Goal: Contribute content: Add original content to the website for others to see

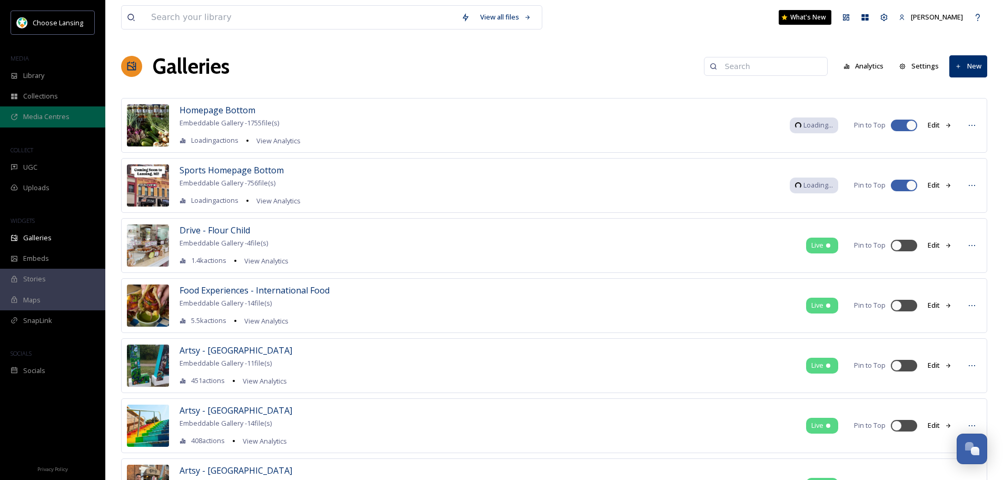
click at [67, 119] on span "Media Centres" at bounding box center [46, 117] width 46 height 10
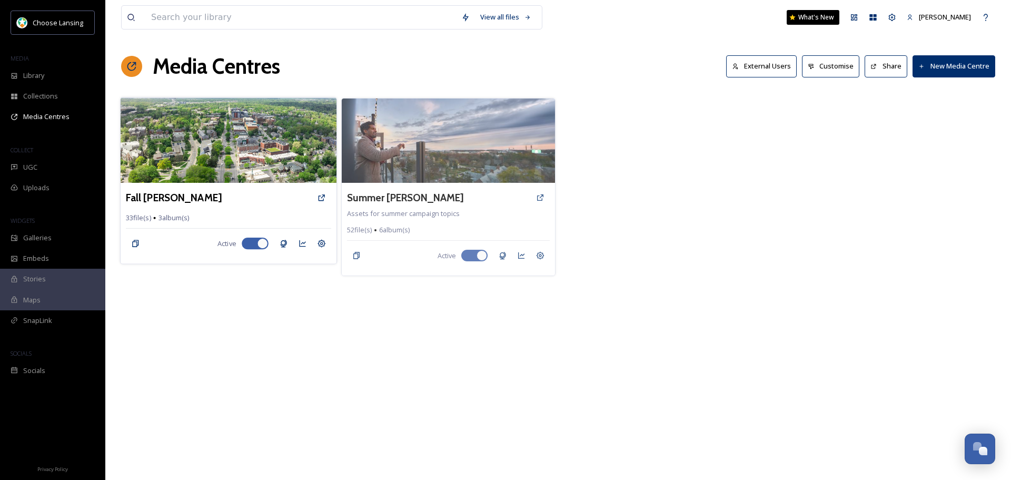
click at [222, 144] on img at bounding box center [229, 139] width 216 height 85
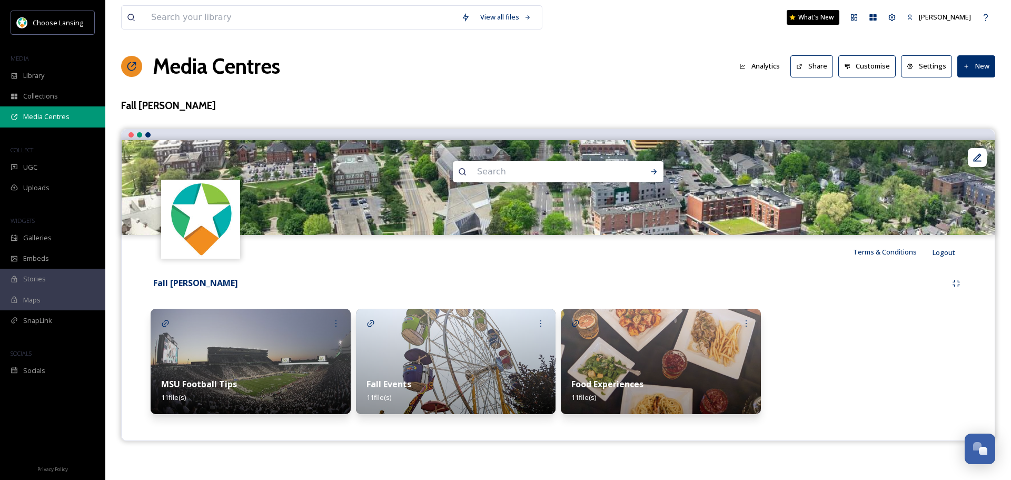
click at [46, 112] on span "Media Centres" at bounding box center [46, 117] width 46 height 10
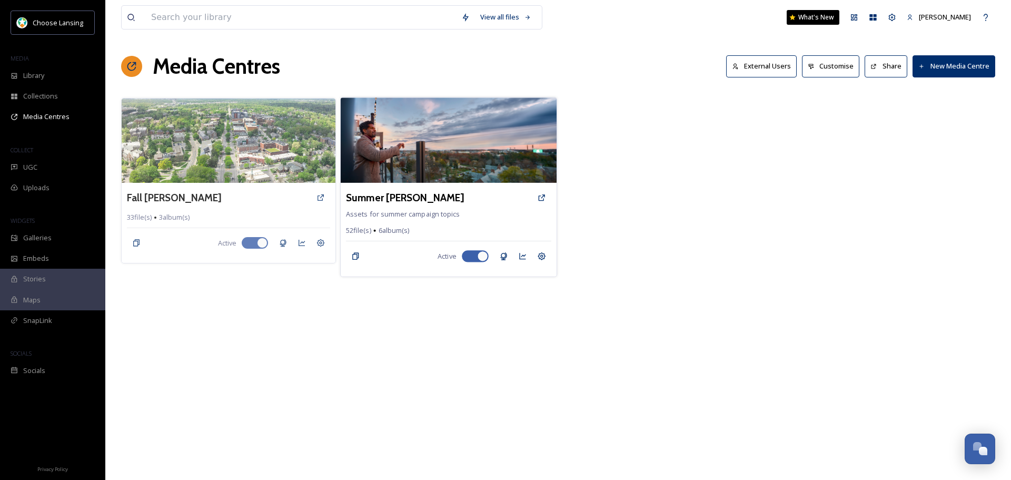
click at [423, 167] on img at bounding box center [448, 139] width 216 height 85
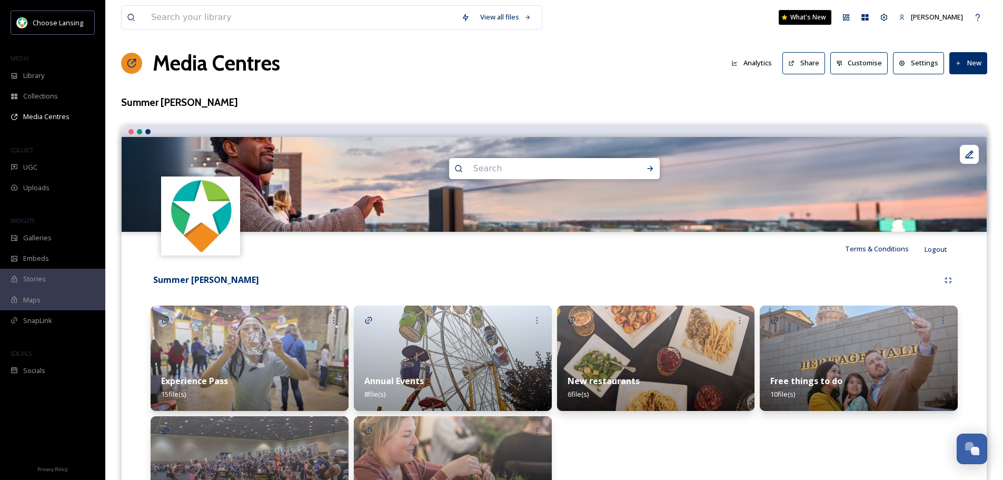
scroll to position [87, 0]
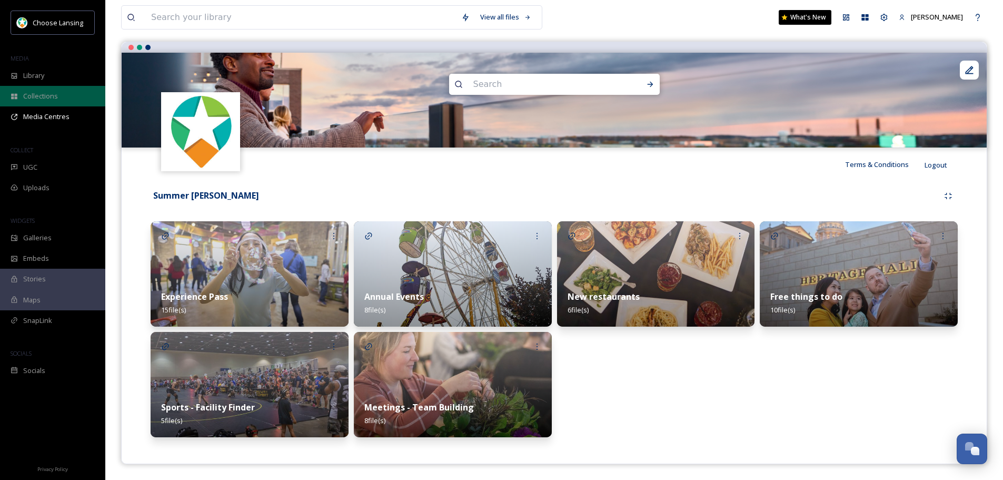
click at [43, 92] on span "Collections" at bounding box center [40, 96] width 35 height 10
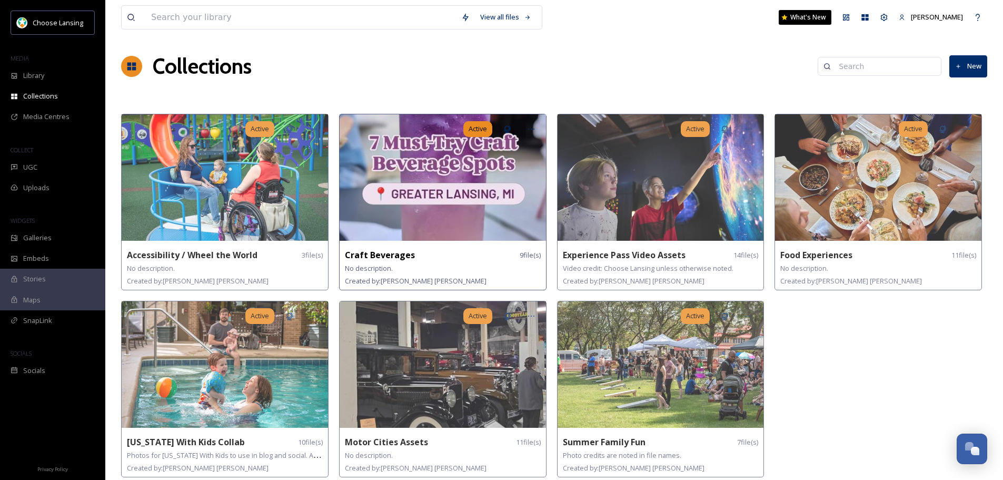
click at [481, 193] on img at bounding box center [443, 177] width 206 height 126
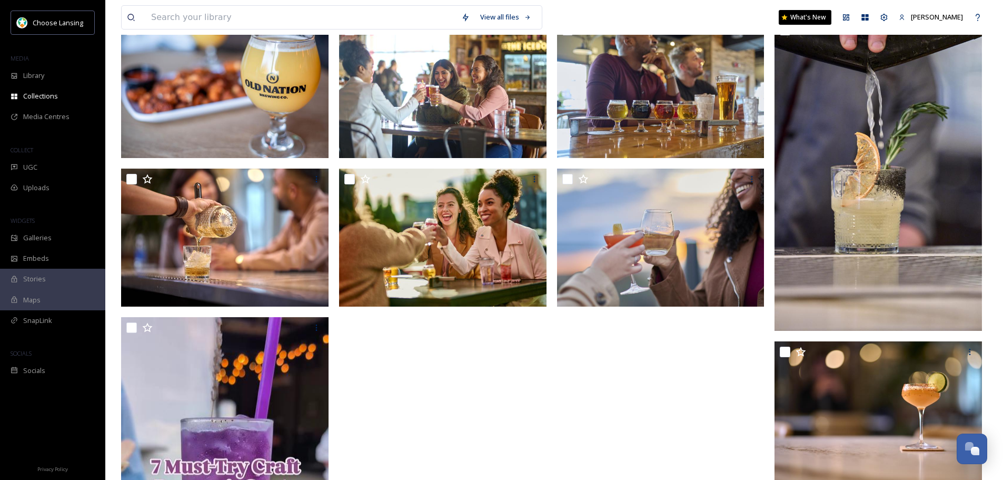
scroll to position [53, 0]
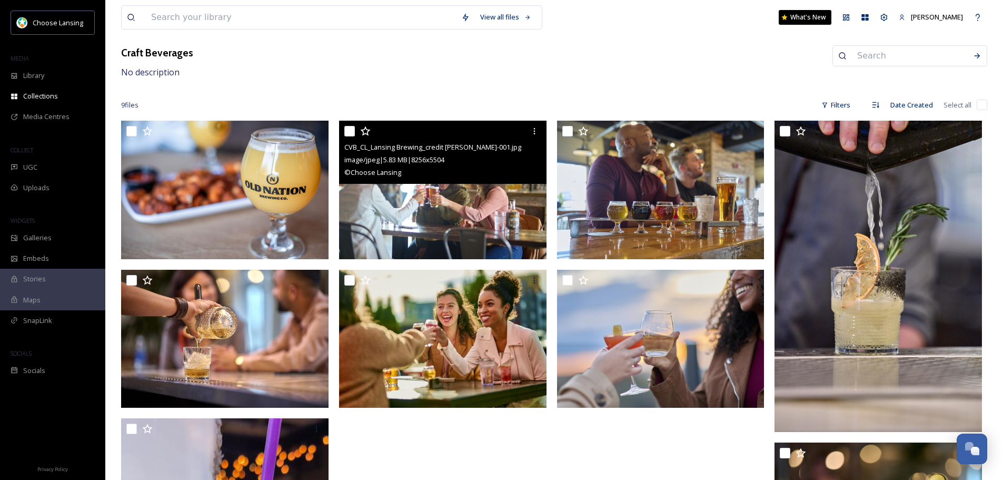
click at [344, 130] on input "checkbox" at bounding box center [349, 131] width 11 height 11
checkbox input "true"
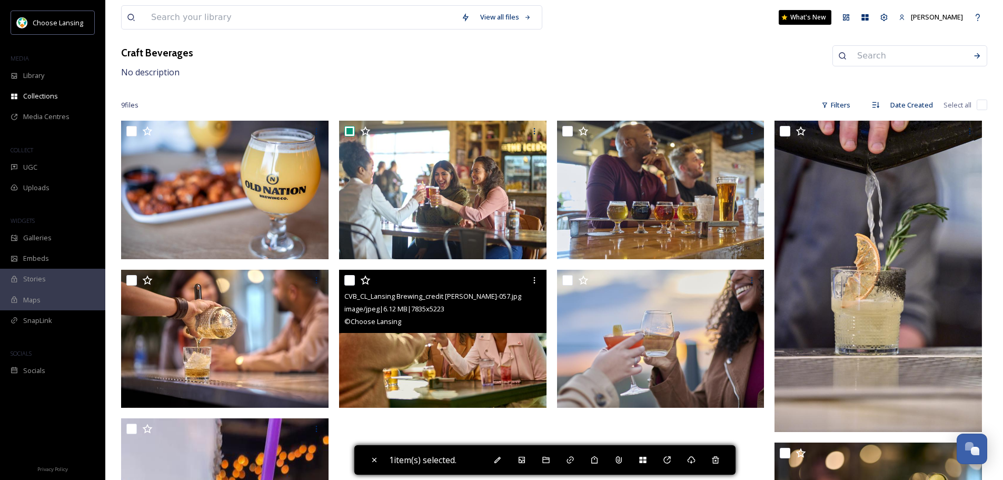
click at [351, 281] on input "checkbox" at bounding box center [349, 280] width 11 height 11
checkbox input "true"
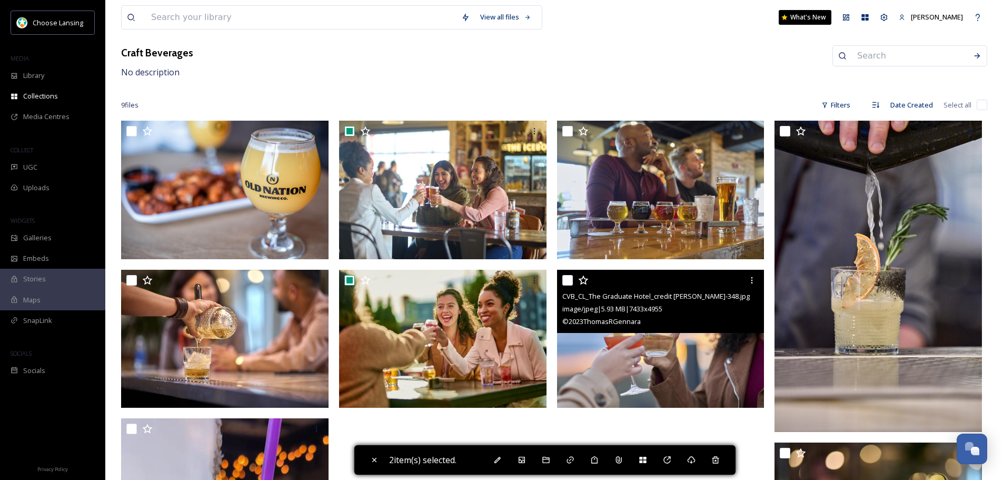
click at [561, 279] on div "CVB_CL_The Graduate Hotel_credit [PERSON_NAME]-348.jpg image/jpeg | 5.93 MB | 7…" at bounding box center [660, 301] width 207 height 63
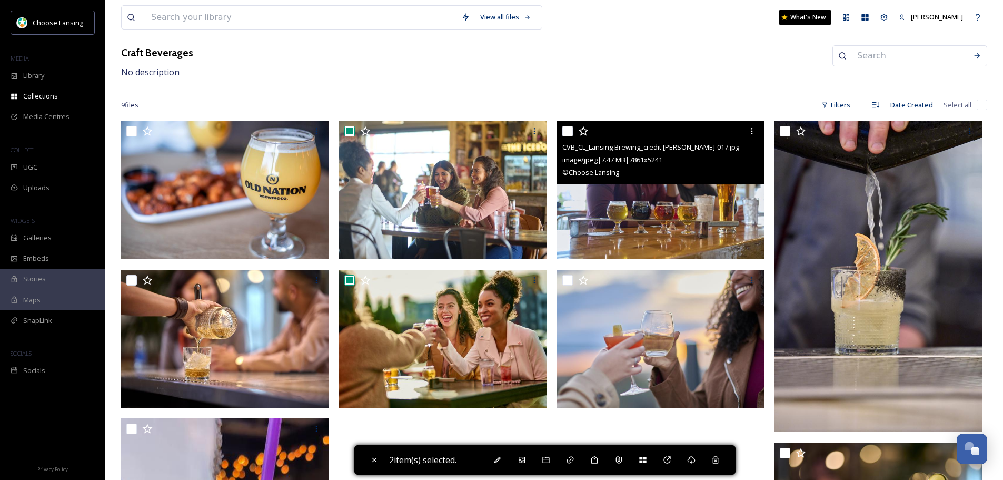
click at [566, 127] on input "checkbox" at bounding box center [567, 131] width 11 height 11
checkbox input "true"
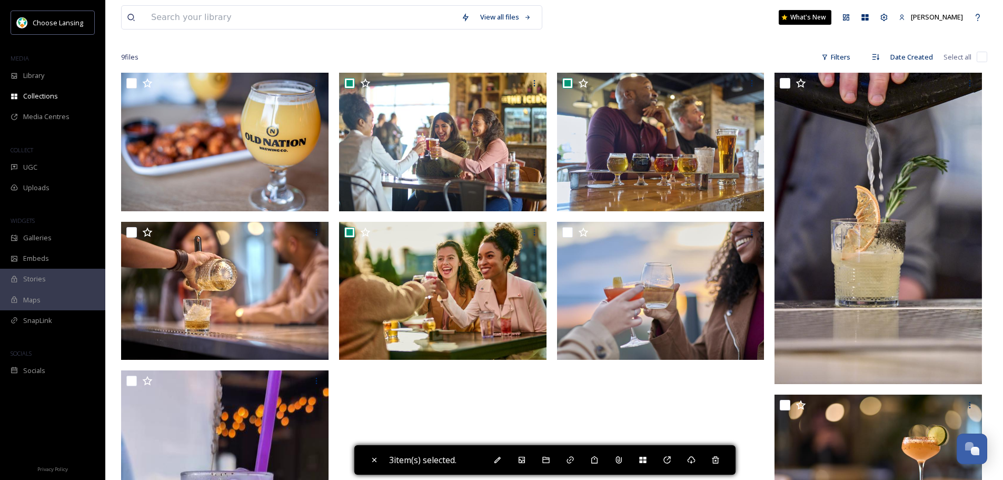
scroll to position [0, 0]
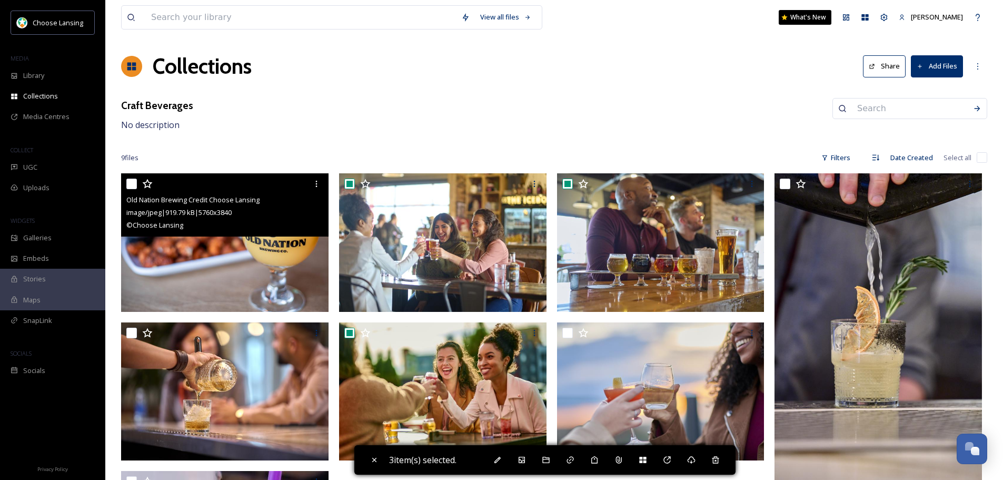
click at [127, 180] on input "checkbox" at bounding box center [131, 183] width 11 height 11
checkbox input "true"
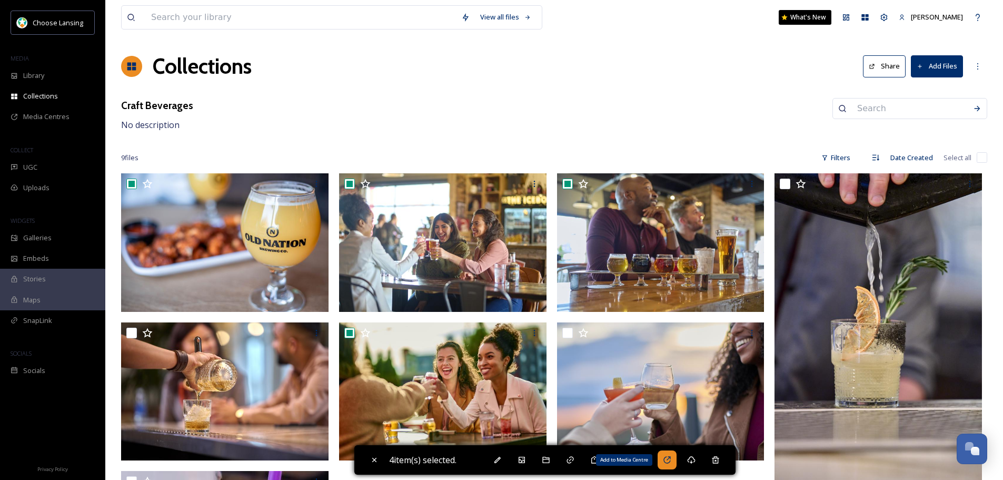
click at [670, 457] on icon at bounding box center [666, 459] width 7 height 7
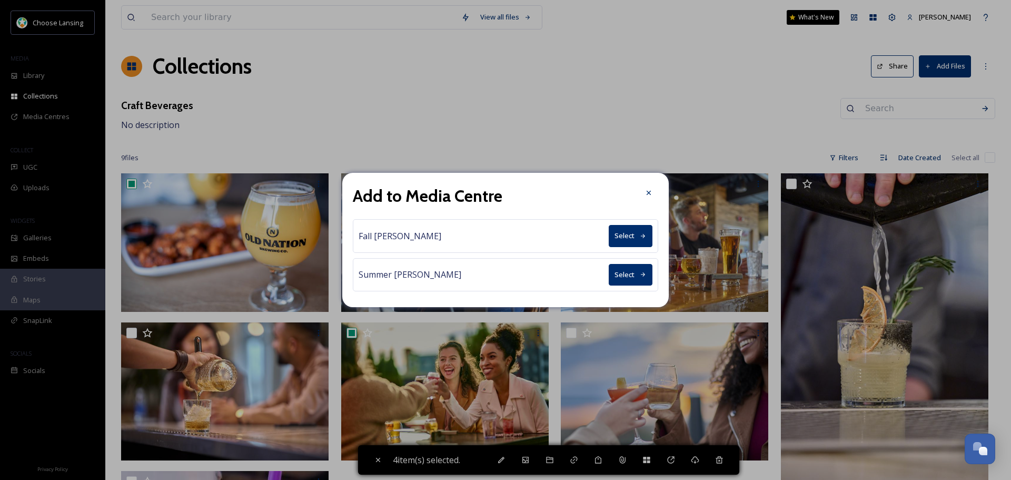
click at [624, 235] on button "Select" at bounding box center [631, 236] width 44 height 22
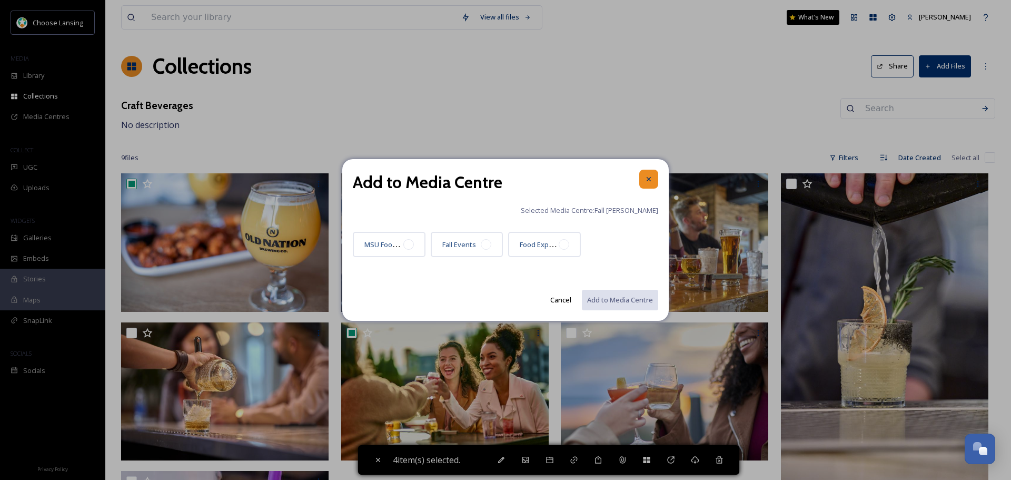
click at [650, 178] on icon at bounding box center [649, 179] width 4 height 4
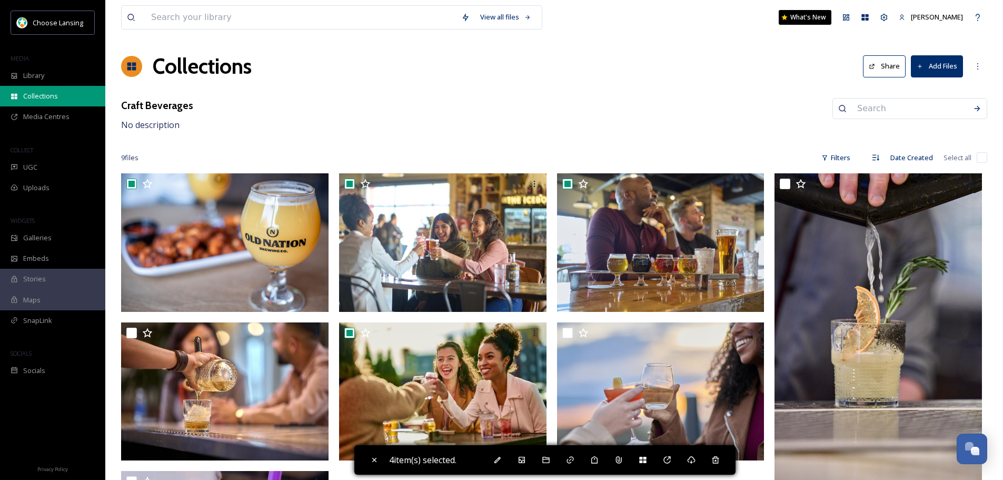
click at [49, 94] on span "Collections" at bounding box center [40, 96] width 35 height 10
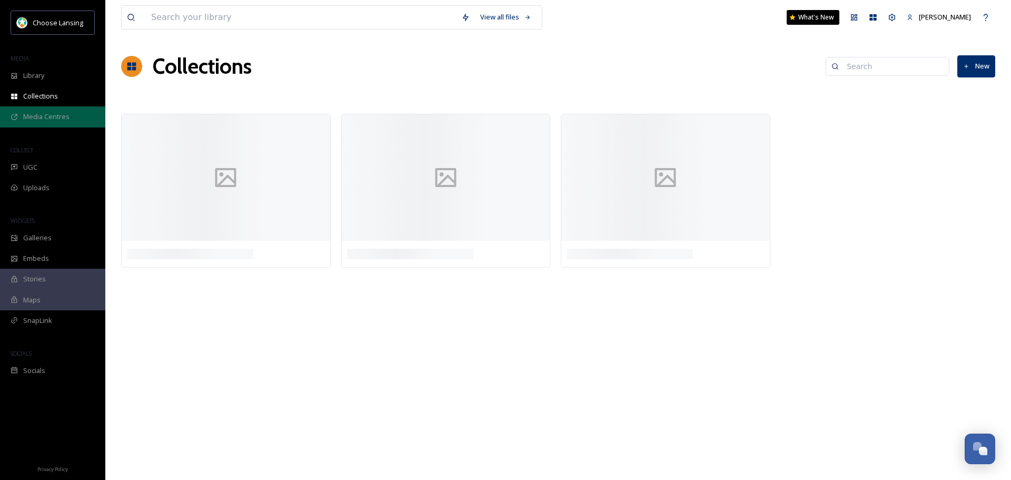
click at [44, 114] on span "Media Centres" at bounding box center [46, 117] width 46 height 10
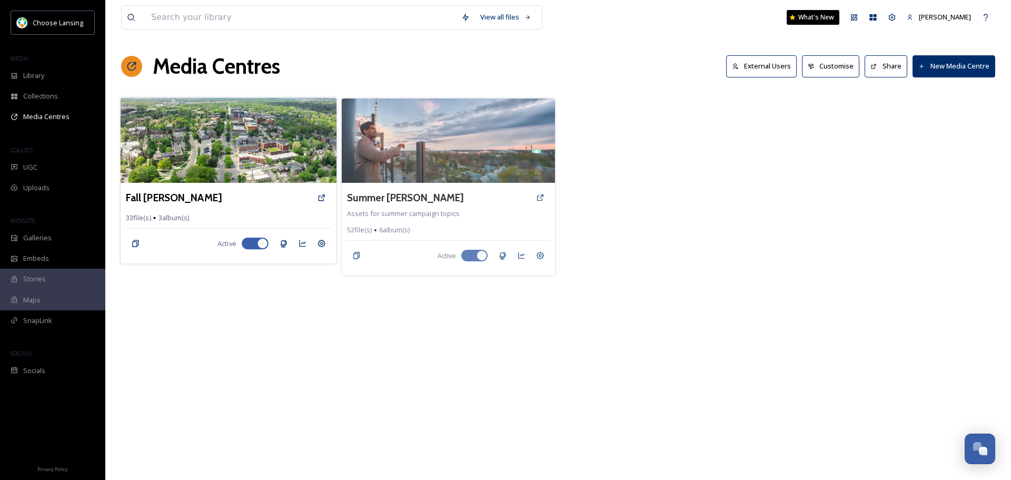
click at [243, 168] on img at bounding box center [229, 139] width 216 height 85
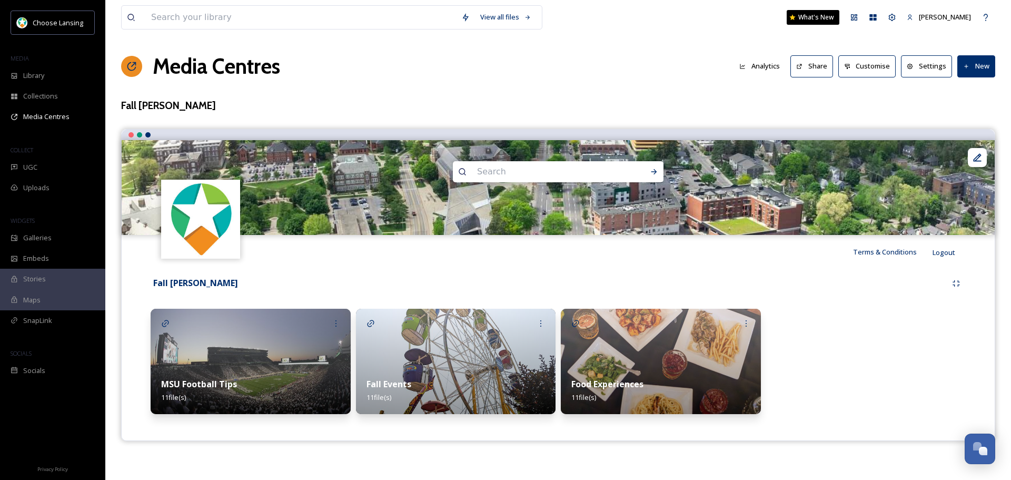
click at [848, 346] on div at bounding box center [866, 361] width 200 height 105
click at [979, 69] on button "New" at bounding box center [976, 66] width 38 height 22
click at [963, 112] on span "Add Album" at bounding box center [972, 111] width 34 height 10
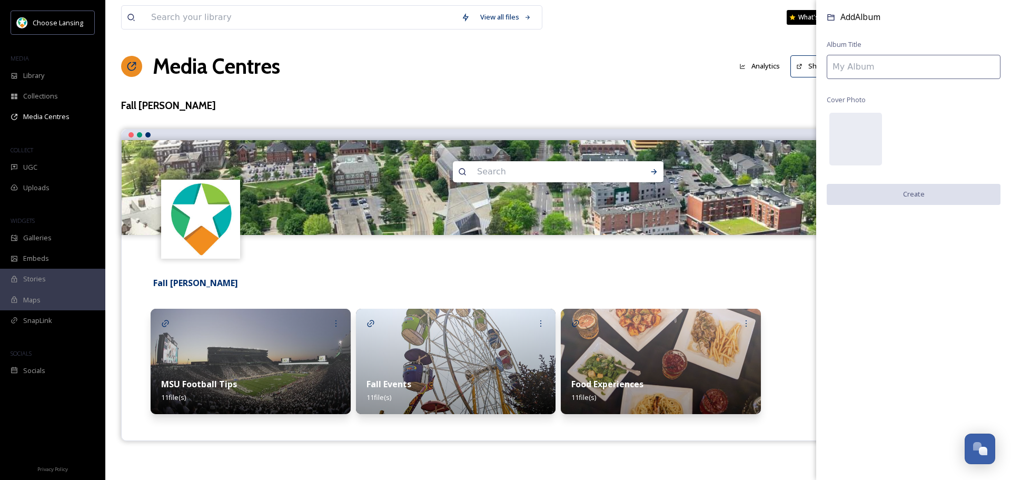
click at [874, 67] on input at bounding box center [914, 67] width 174 height 24
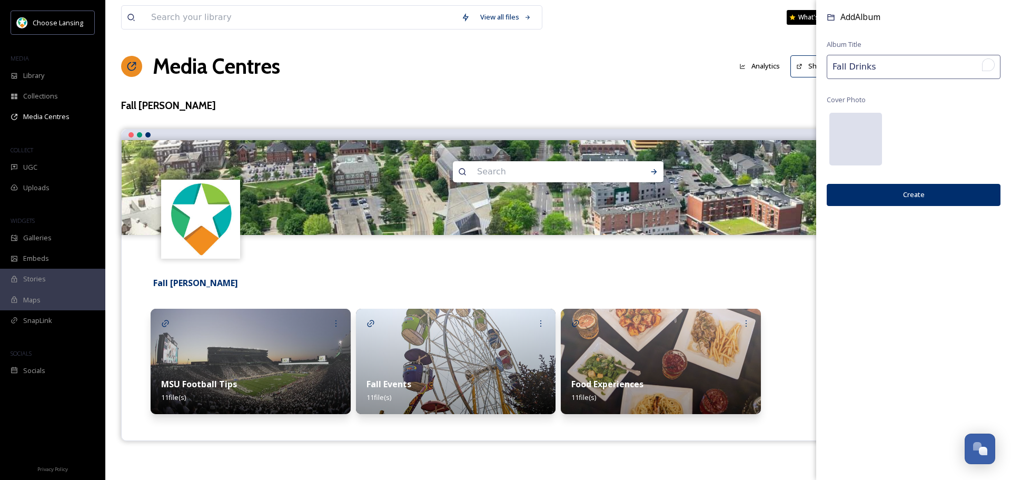
type input "Fall Drinks"
click at [858, 122] on div at bounding box center [855, 139] width 53 height 53
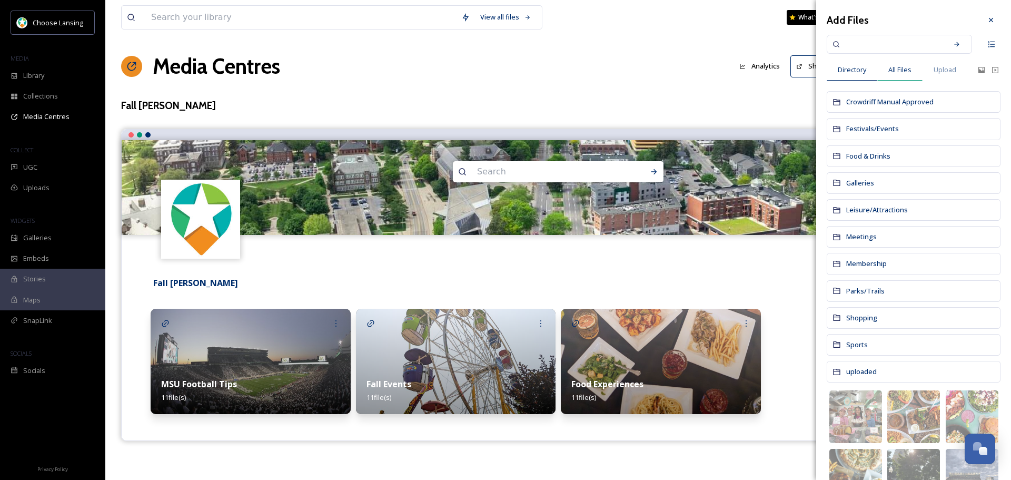
click at [899, 72] on span "All Files" at bounding box center [899, 70] width 23 height 10
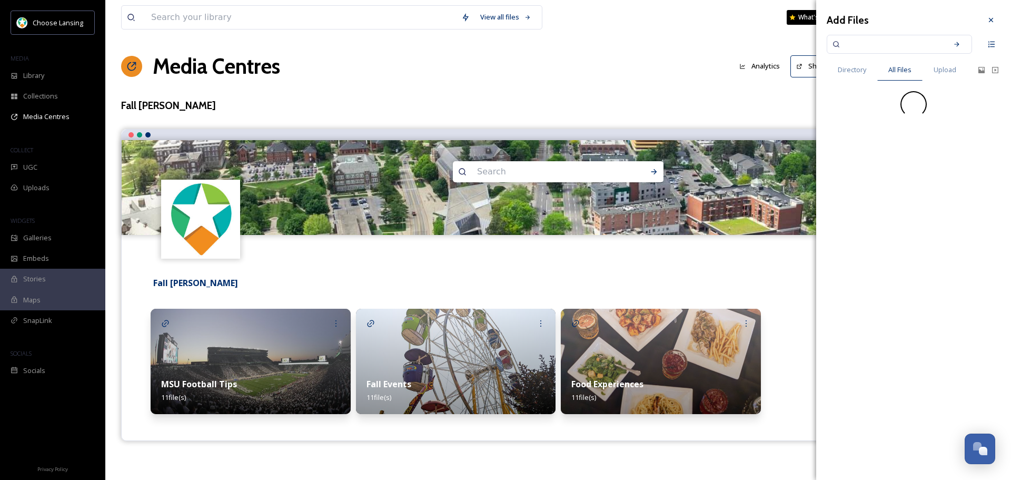
click at [902, 48] on input at bounding box center [892, 44] width 100 height 23
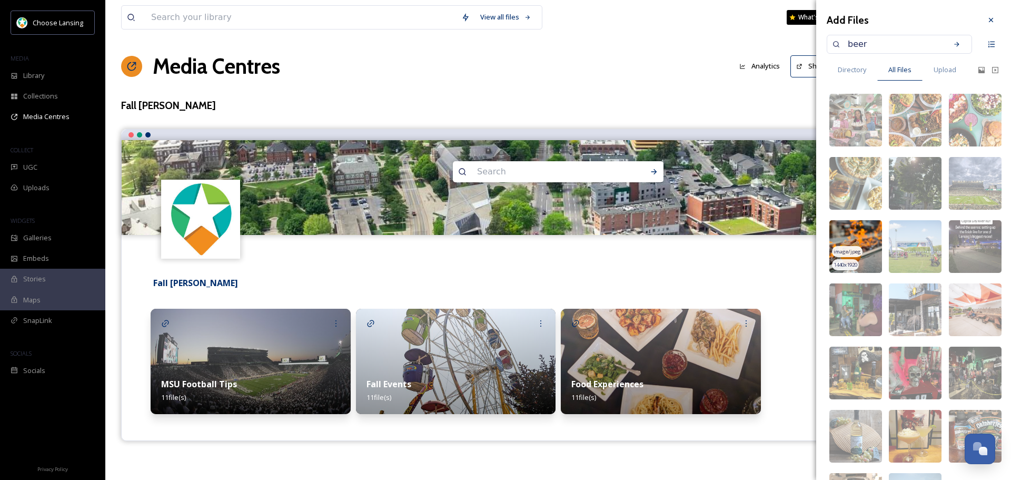
type input "beer"
click at [858, 229] on img at bounding box center [855, 246] width 53 height 53
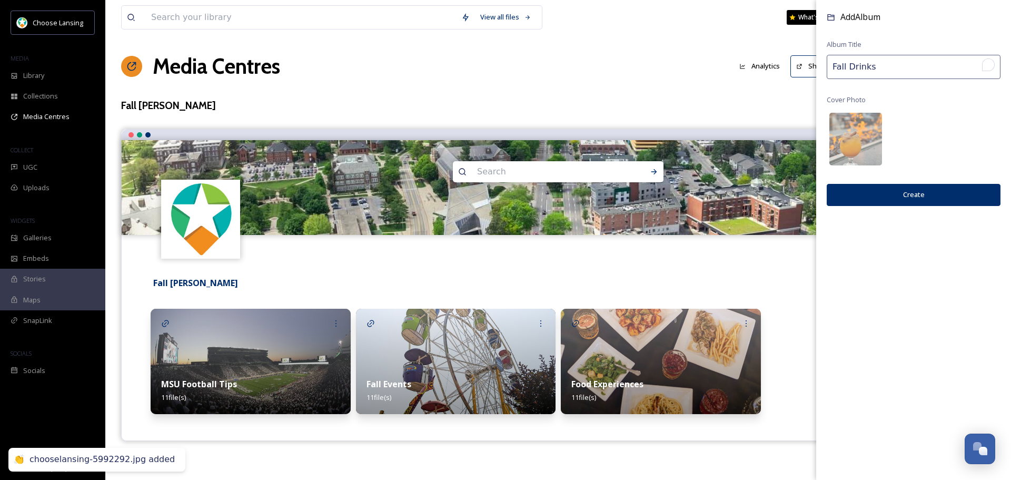
click at [892, 193] on button "Create" at bounding box center [914, 195] width 174 height 22
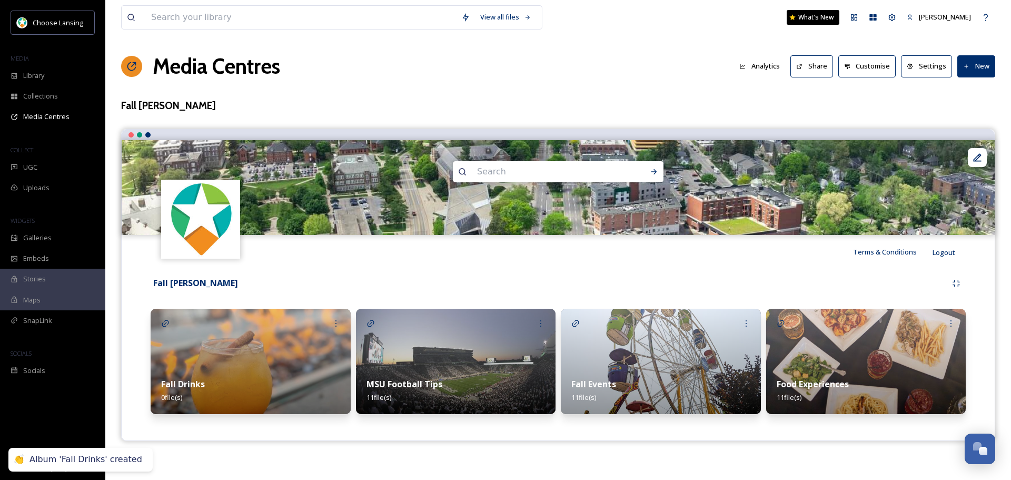
click at [230, 363] on img at bounding box center [251, 361] width 200 height 105
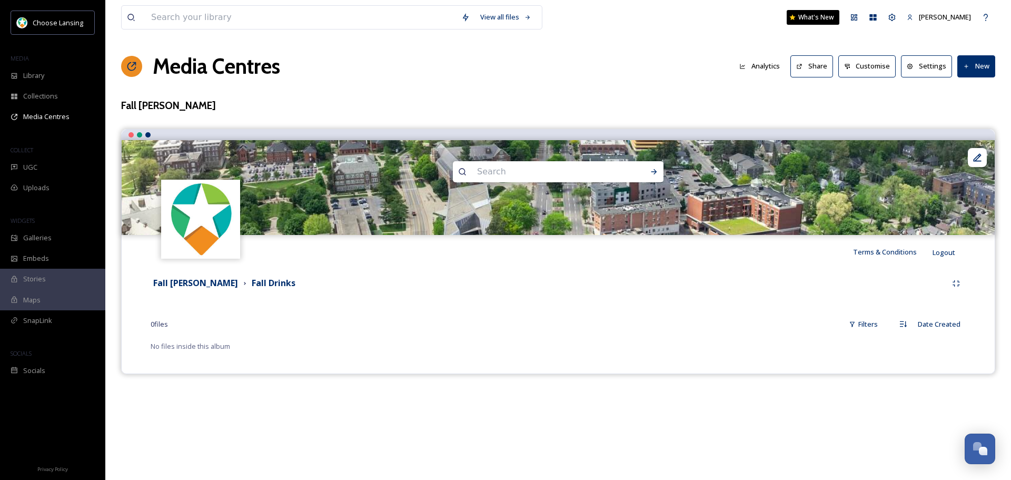
click at [972, 75] on button "New" at bounding box center [976, 66] width 38 height 22
click at [971, 93] on span "Add Files" at bounding box center [969, 91] width 28 height 10
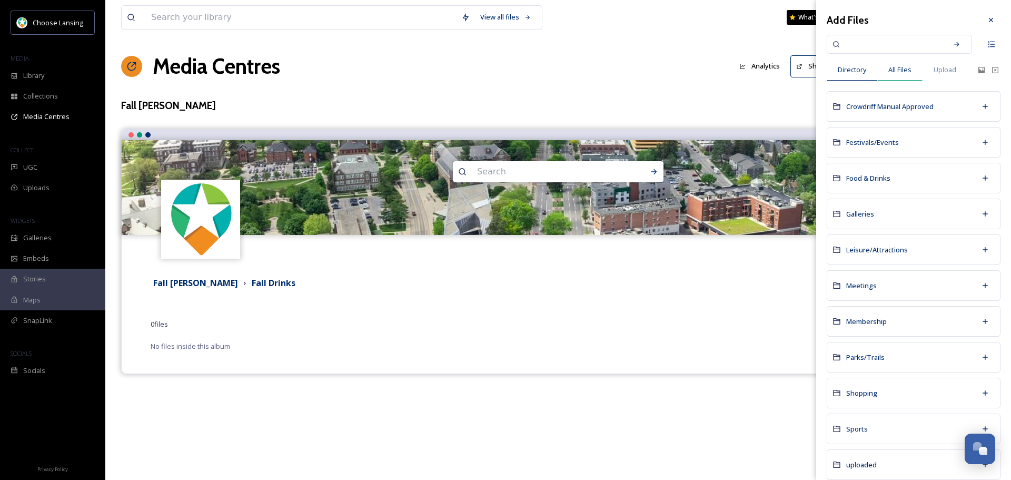
click at [890, 69] on span "All Files" at bounding box center [899, 70] width 23 height 10
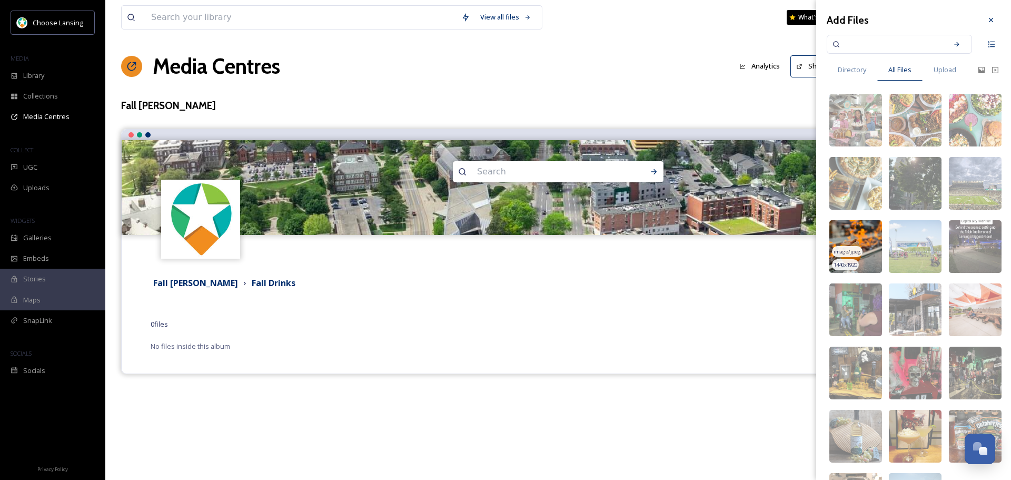
click at [859, 236] on img at bounding box center [855, 246] width 53 height 53
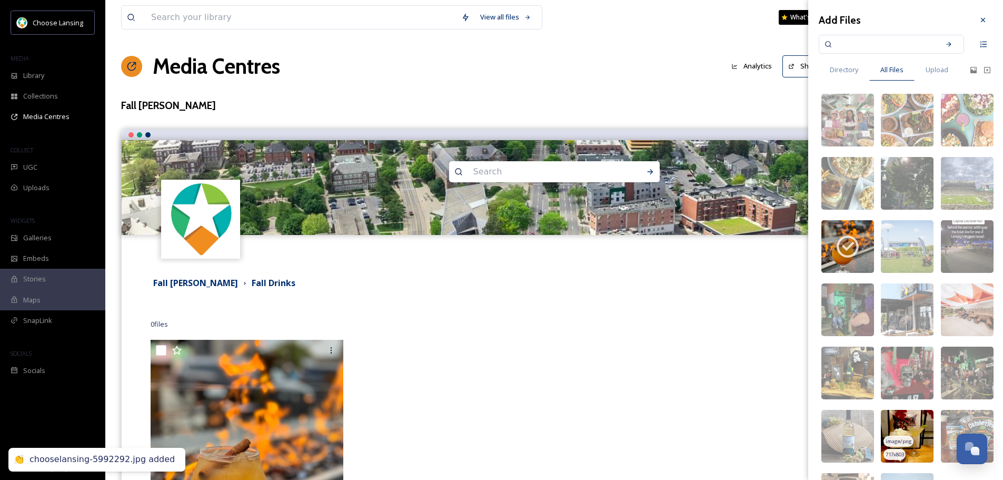
click at [910, 420] on img at bounding box center [907, 436] width 53 height 53
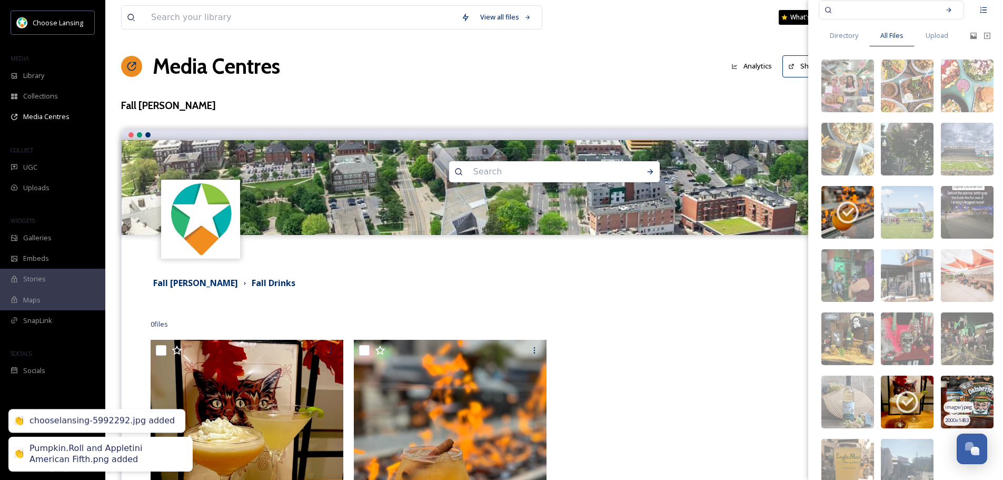
scroll to position [53, 0]
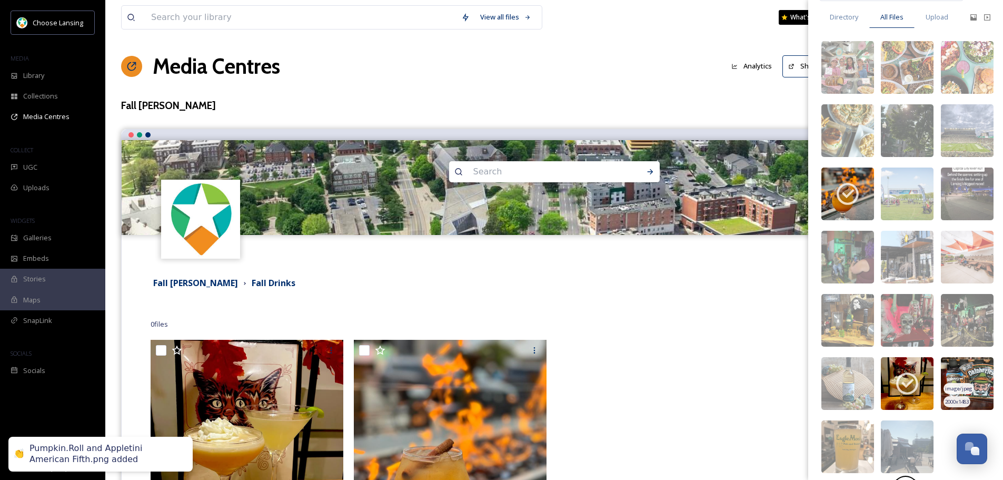
click at [977, 379] on img at bounding box center [967, 383] width 53 height 53
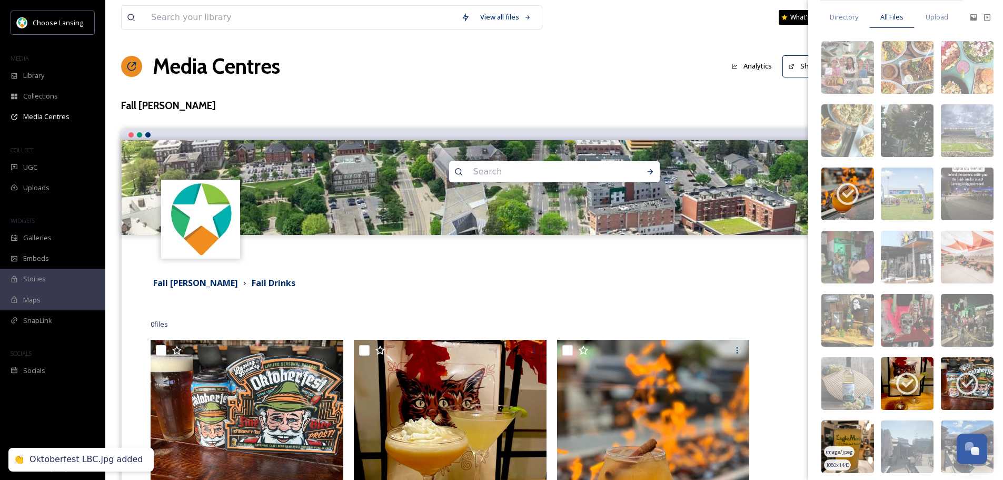
click at [855, 436] on img at bounding box center [847, 446] width 53 height 53
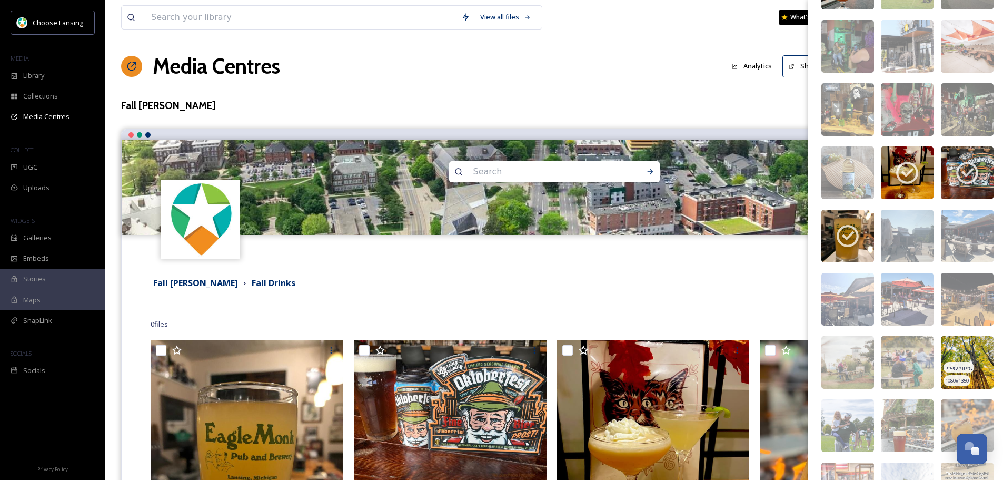
scroll to position [369, 0]
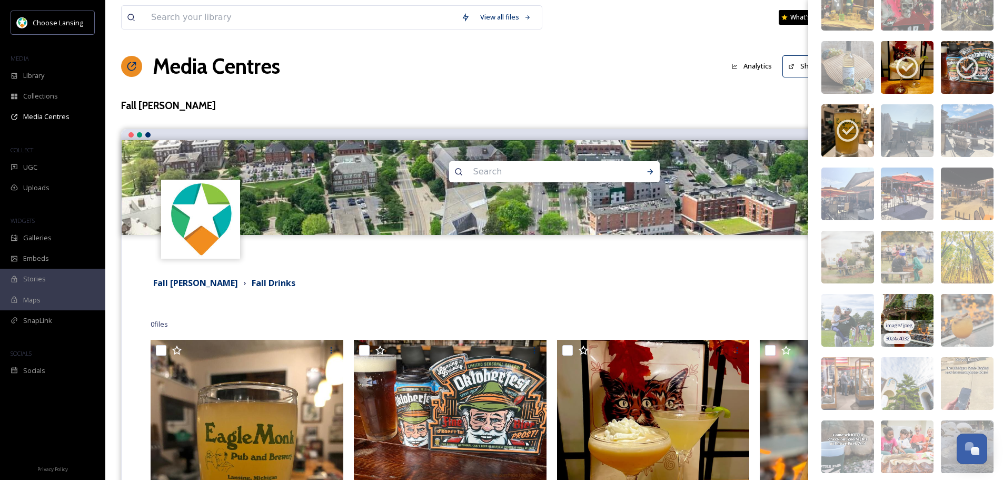
click at [911, 333] on img at bounding box center [907, 320] width 53 height 53
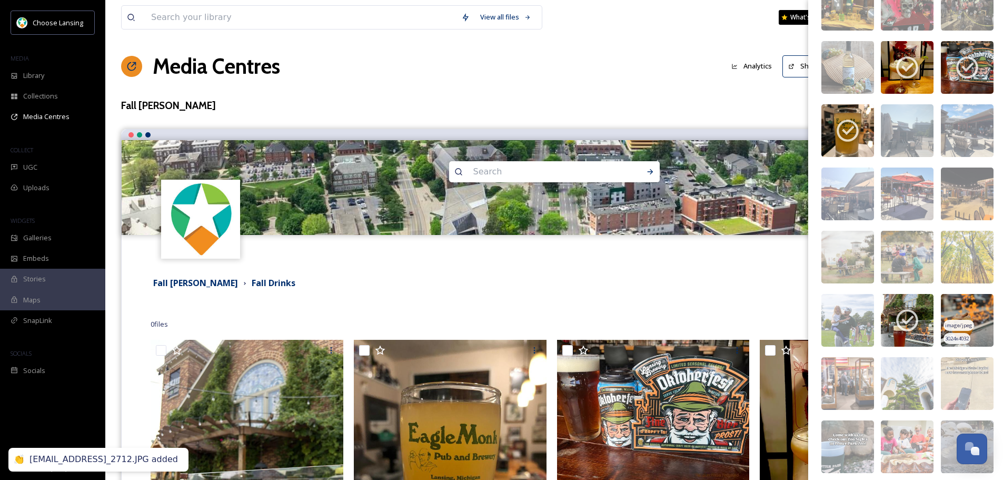
click at [969, 311] on img at bounding box center [967, 320] width 53 height 53
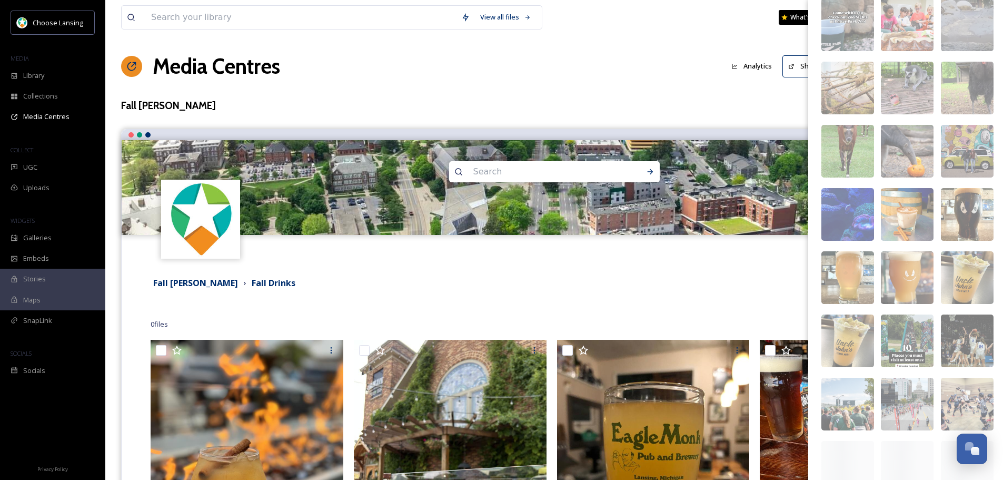
scroll to position [842, 0]
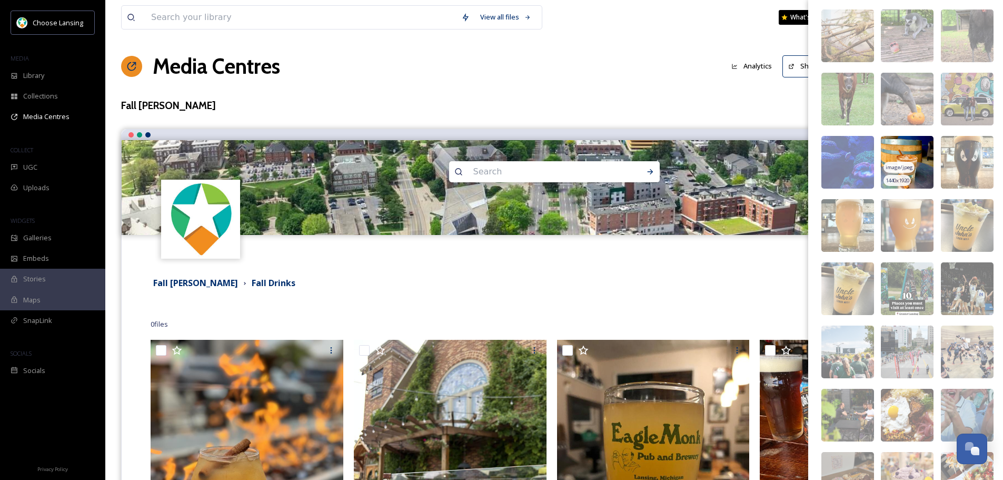
click at [916, 160] on img at bounding box center [907, 162] width 53 height 53
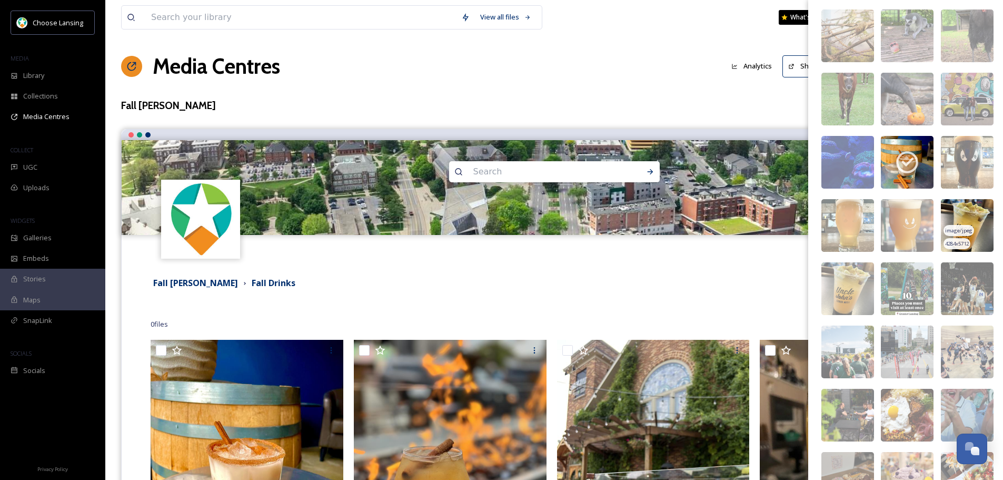
click at [972, 211] on img at bounding box center [967, 225] width 53 height 53
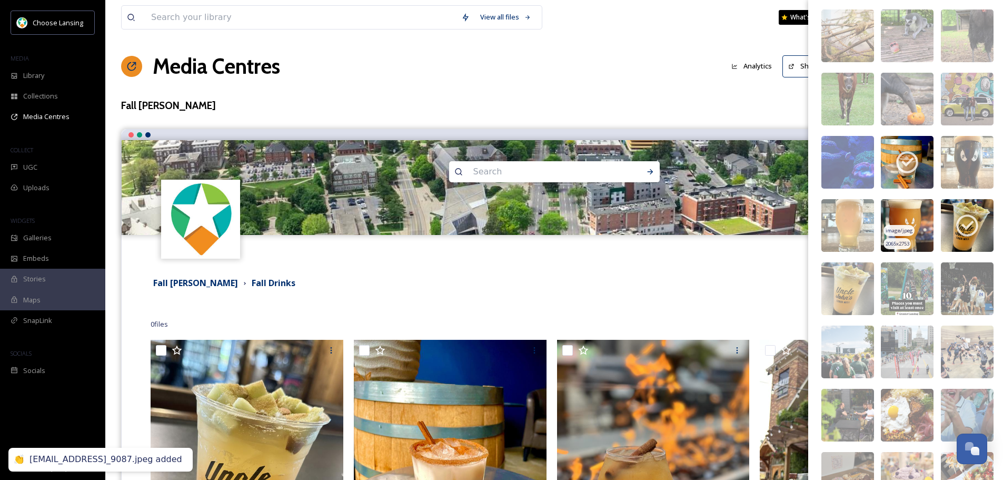
click at [917, 212] on img at bounding box center [907, 225] width 53 height 53
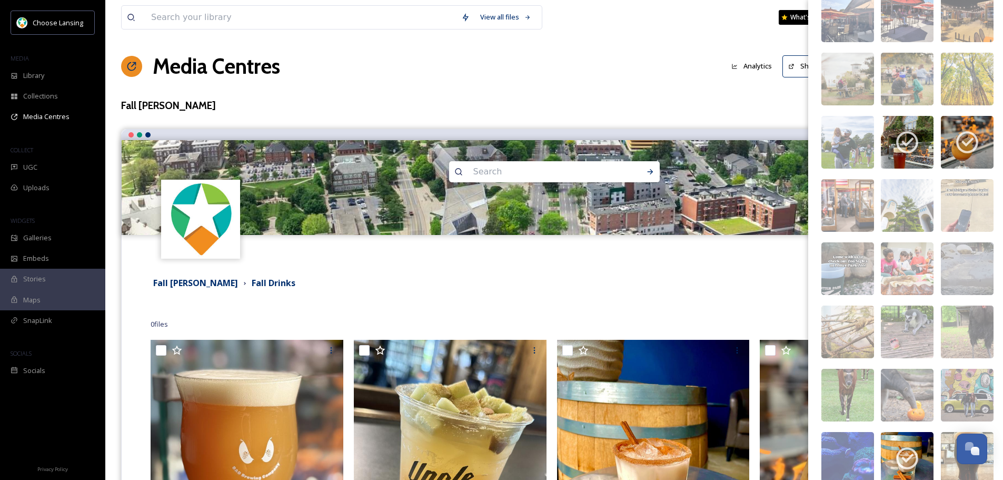
scroll to position [0, 0]
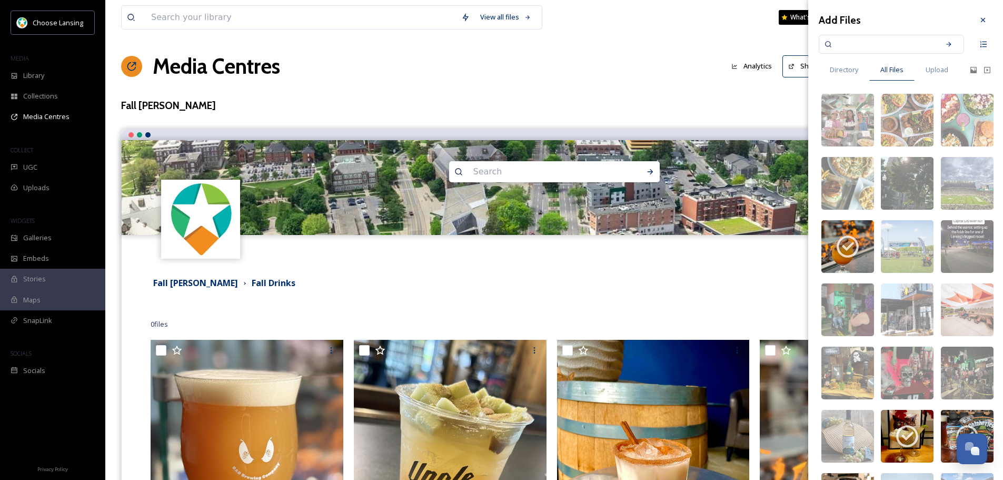
click at [893, 45] on input at bounding box center [884, 44] width 100 height 23
click at [945, 41] on icon at bounding box center [948, 44] width 7 height 7
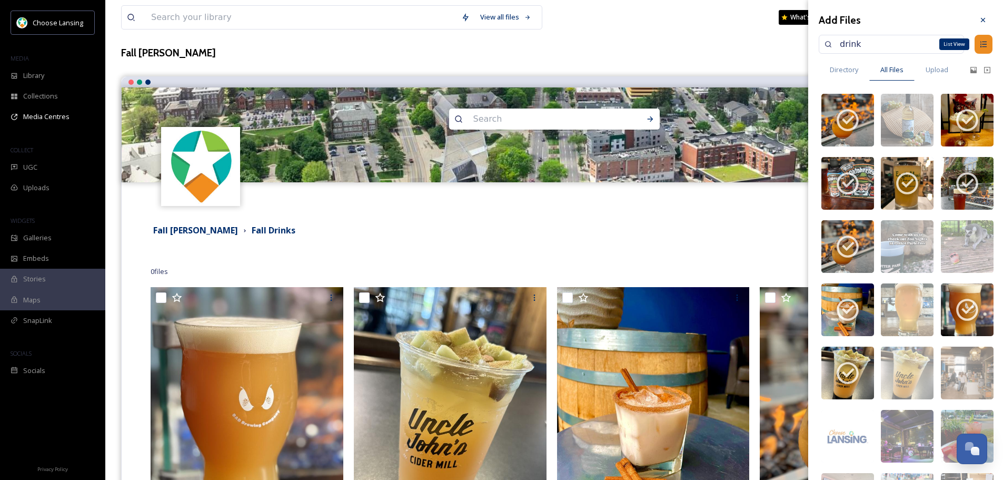
click at [979, 43] on icon at bounding box center [983, 44] width 8 height 8
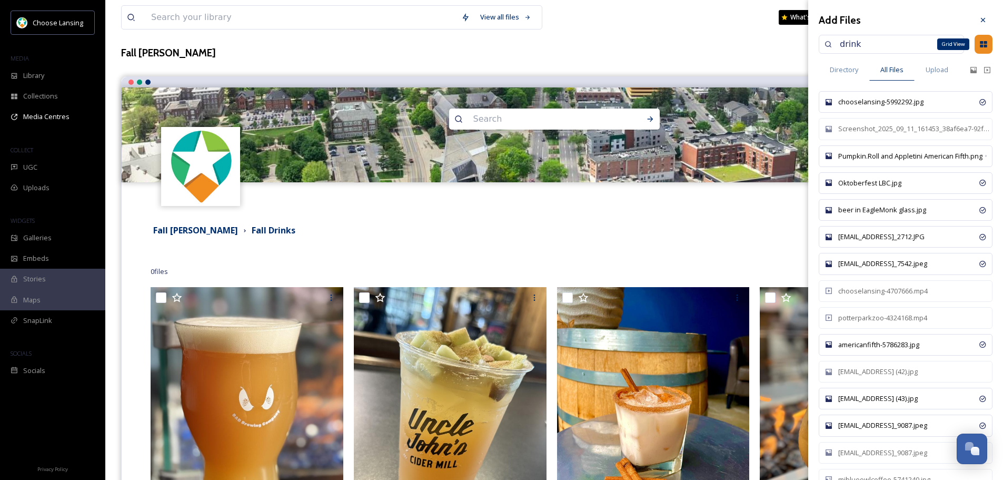
click at [980, 43] on icon at bounding box center [983, 44] width 7 height 6
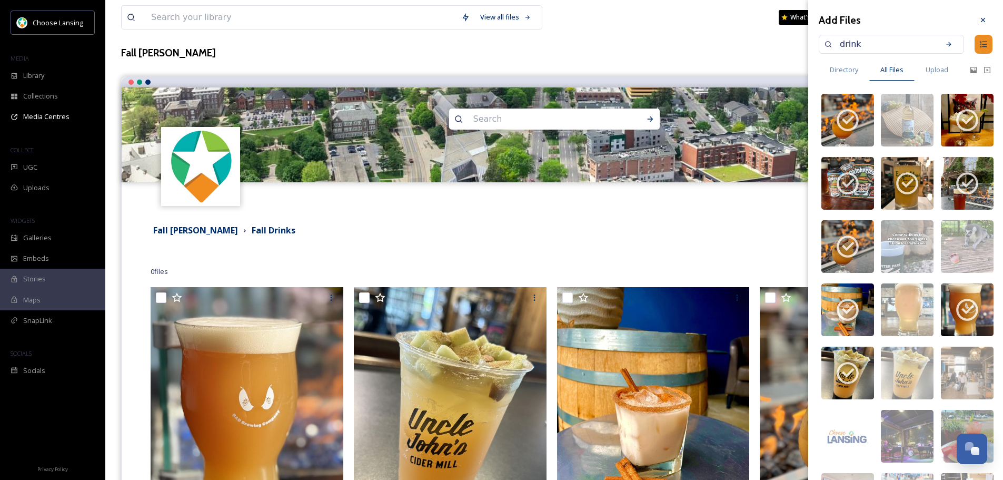
click at [880, 43] on input "drink" at bounding box center [884, 44] width 100 height 23
type input "beer"
click at [945, 47] on icon at bounding box center [948, 44] width 7 height 7
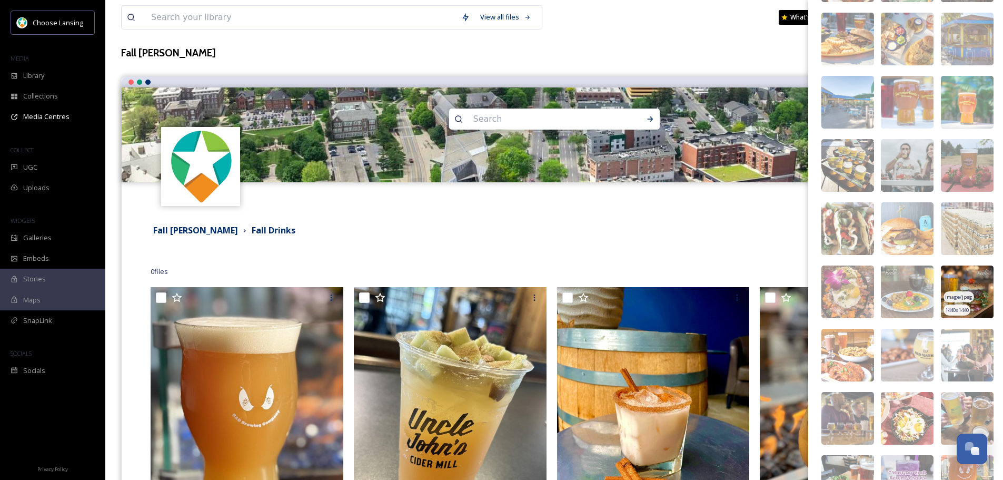
scroll to position [612, 0]
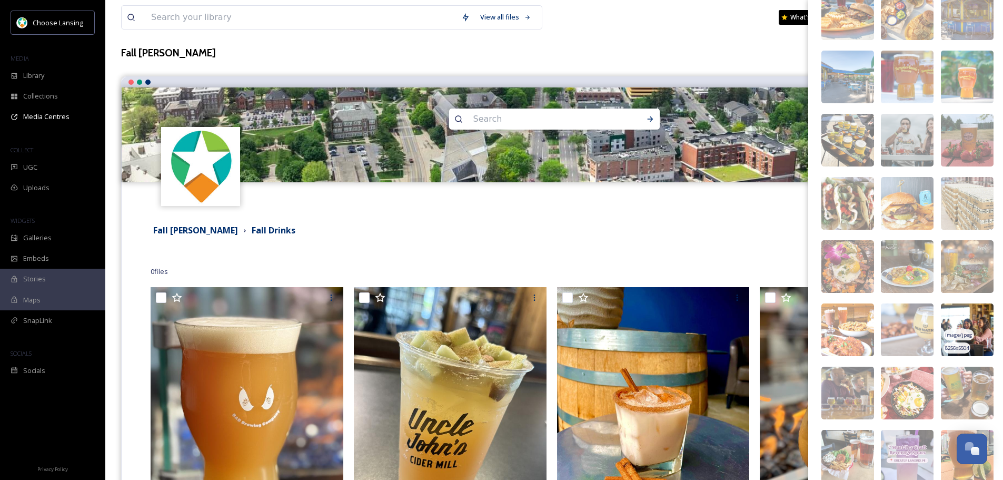
click at [976, 321] on img at bounding box center [967, 329] width 53 height 53
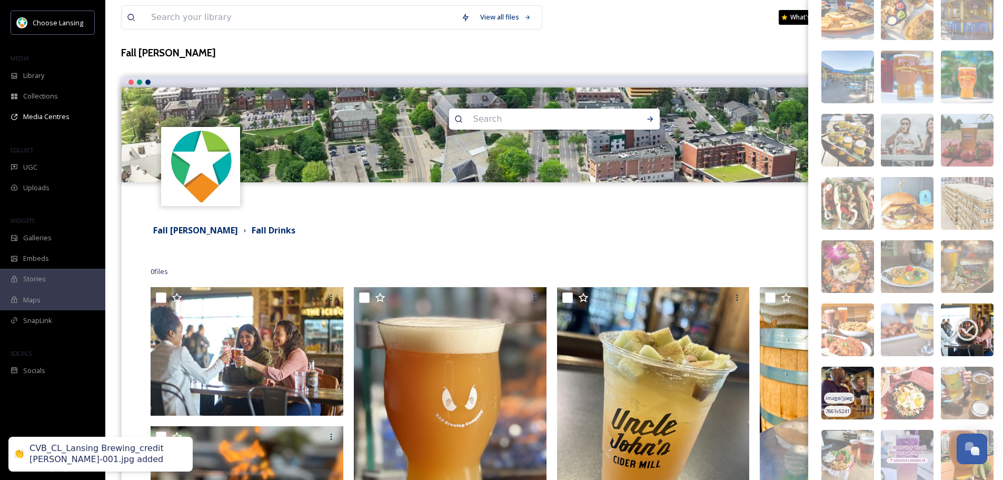
click at [848, 379] on img at bounding box center [847, 392] width 53 height 53
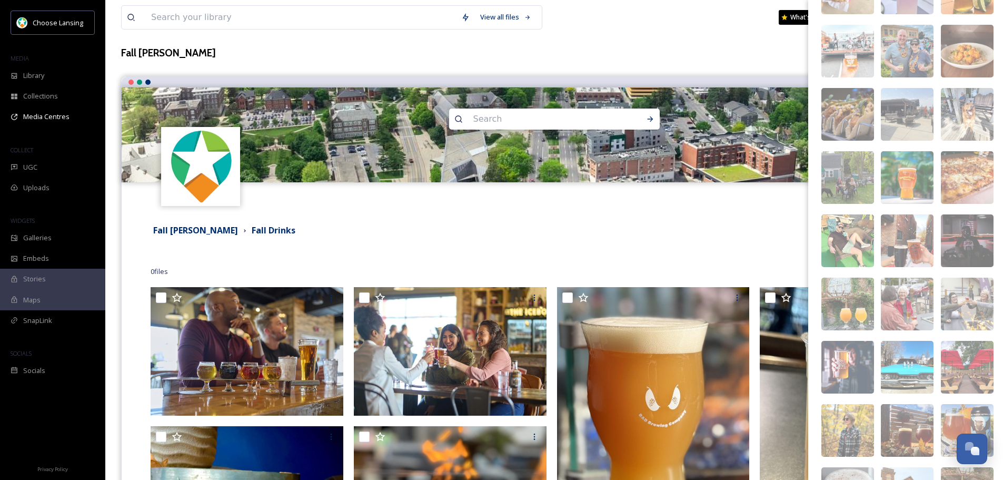
scroll to position [1086, 0]
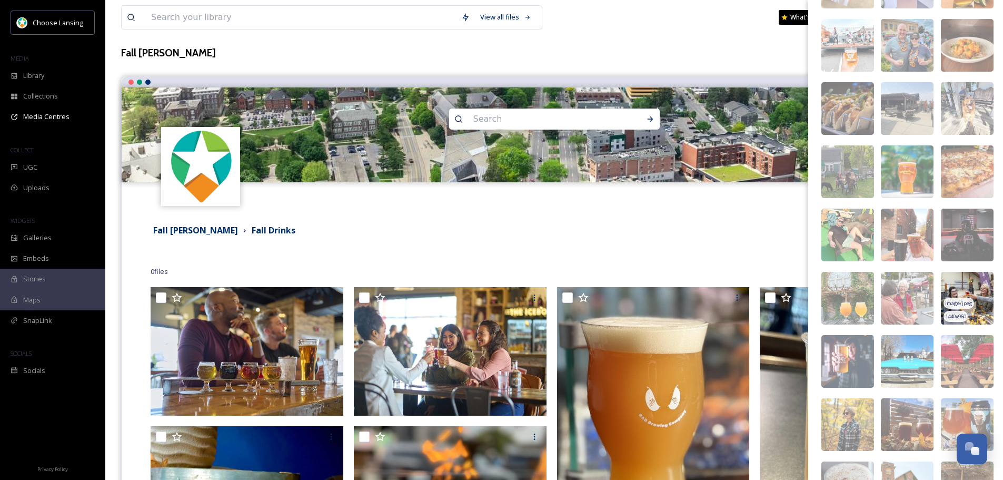
click at [979, 293] on img at bounding box center [967, 298] width 53 height 53
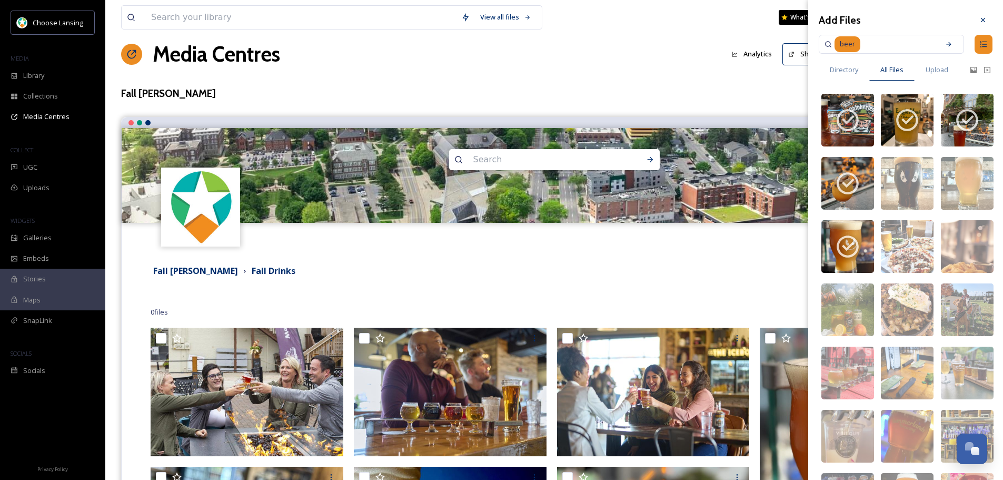
scroll to position [0, 0]
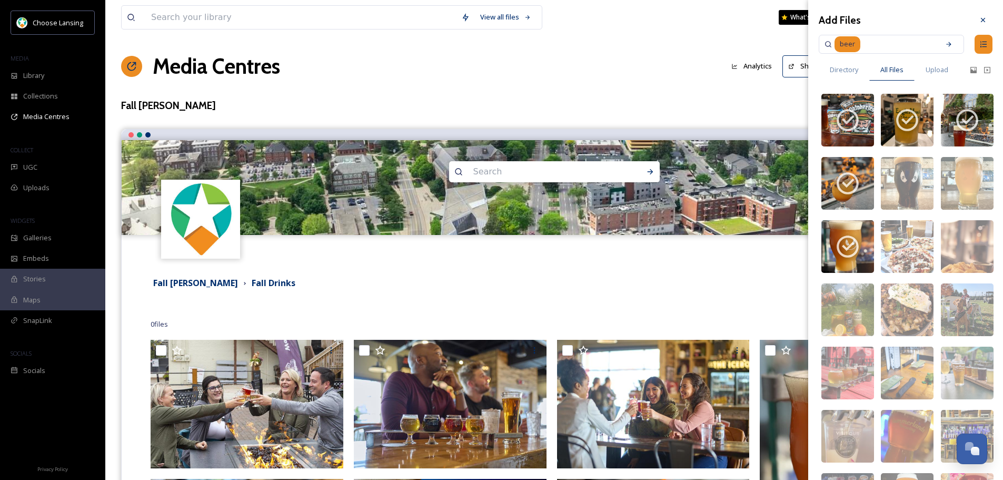
click at [879, 44] on input at bounding box center [897, 44] width 73 height 23
type input "b"
click at [947, 42] on div "Search" at bounding box center [948, 44] width 19 height 19
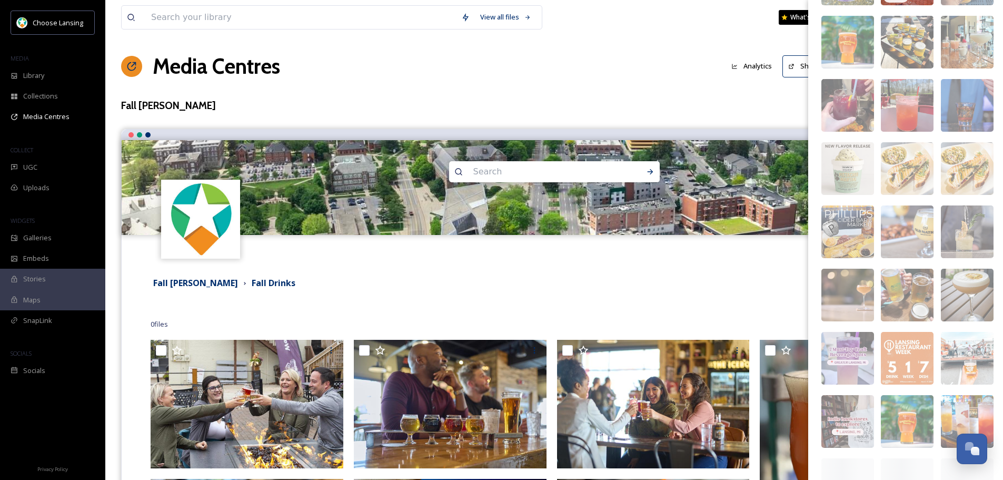
scroll to position [454, 0]
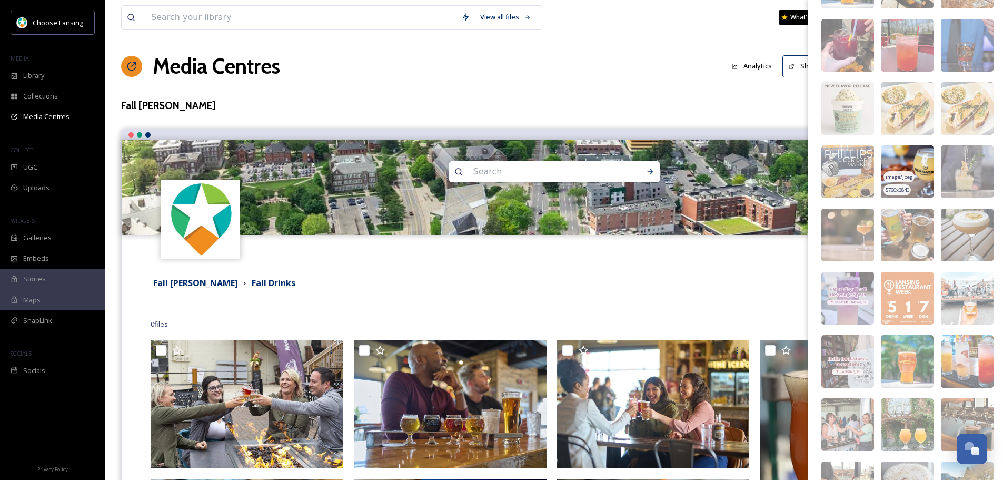
click at [918, 163] on img at bounding box center [907, 171] width 53 height 53
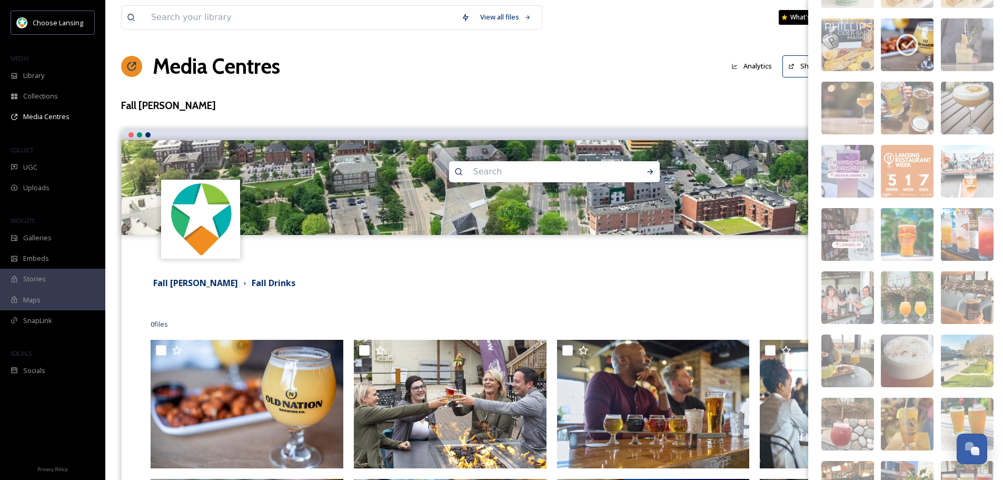
scroll to position [0, 0]
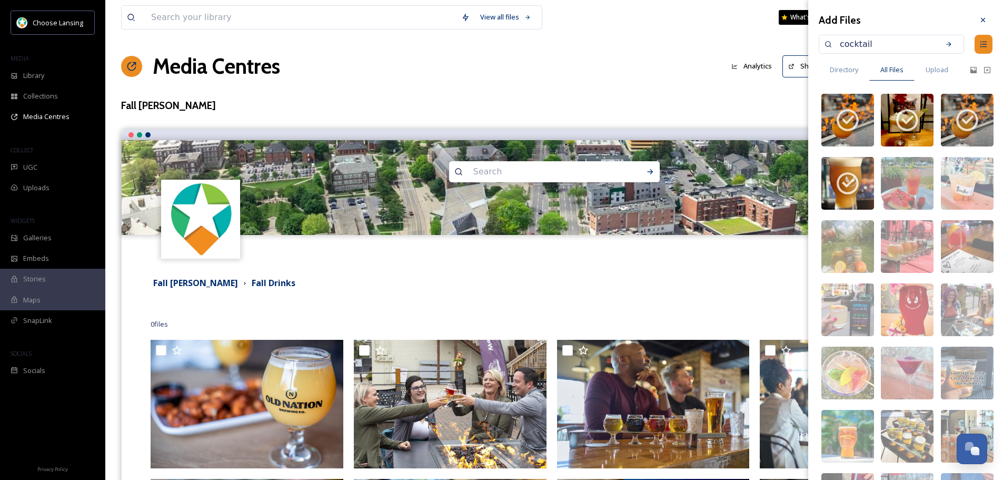
click at [889, 43] on input "cocktail" at bounding box center [884, 44] width 100 height 23
click at [945, 43] on icon at bounding box center [948, 44] width 7 height 7
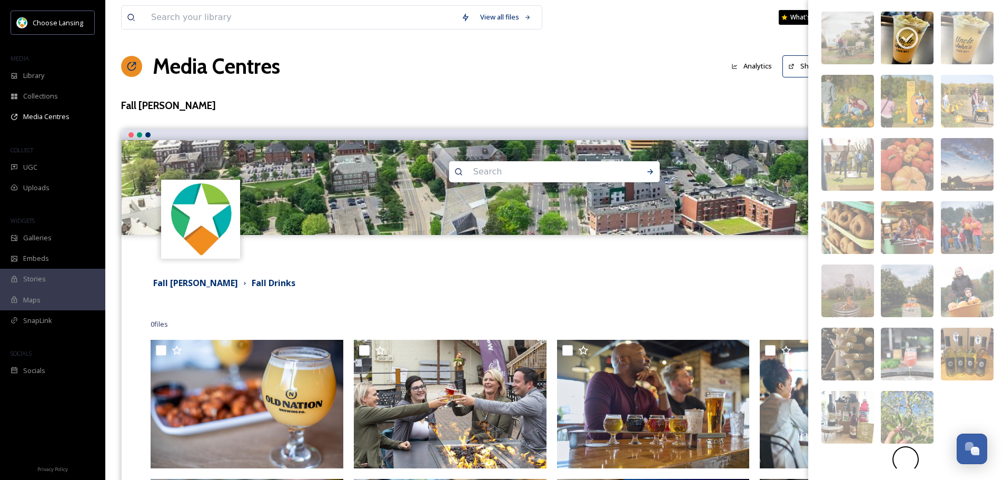
scroll to position [85, 0]
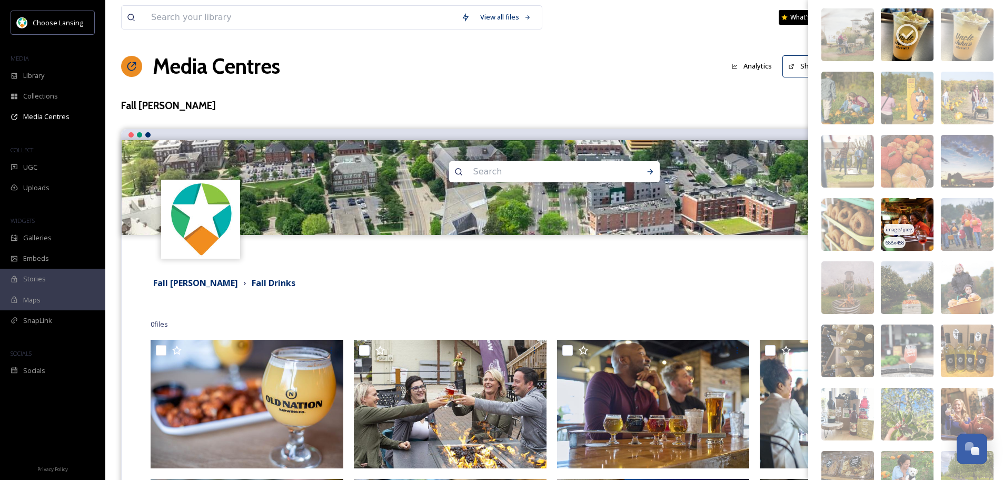
click at [919, 220] on img at bounding box center [907, 224] width 53 height 53
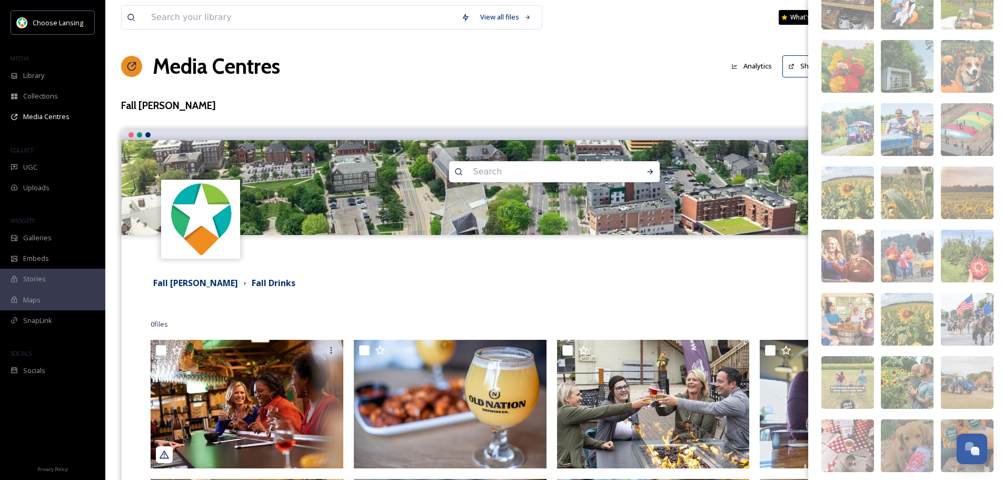
scroll to position [0, 0]
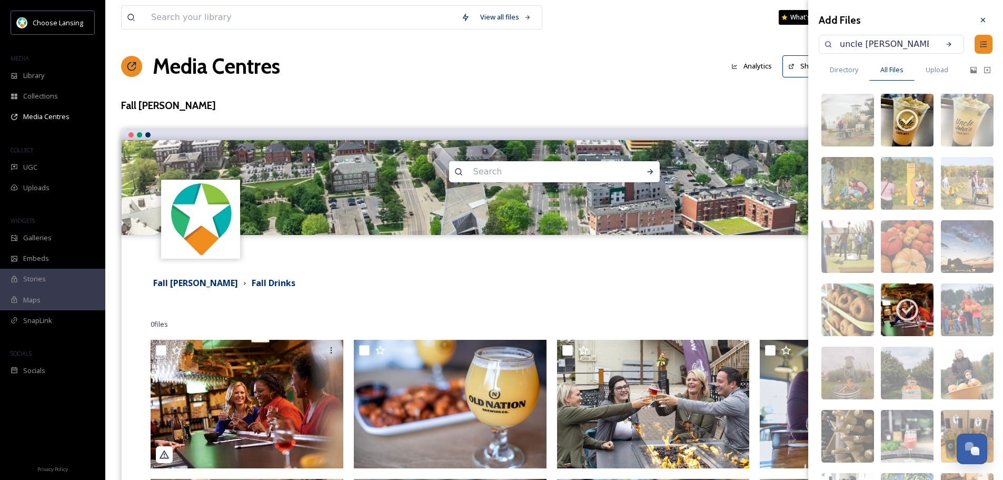
click at [890, 41] on input "uncle [PERSON_NAME]" at bounding box center [884, 44] width 100 height 23
type input "brewery"
click at [945, 45] on icon at bounding box center [948, 44] width 7 height 7
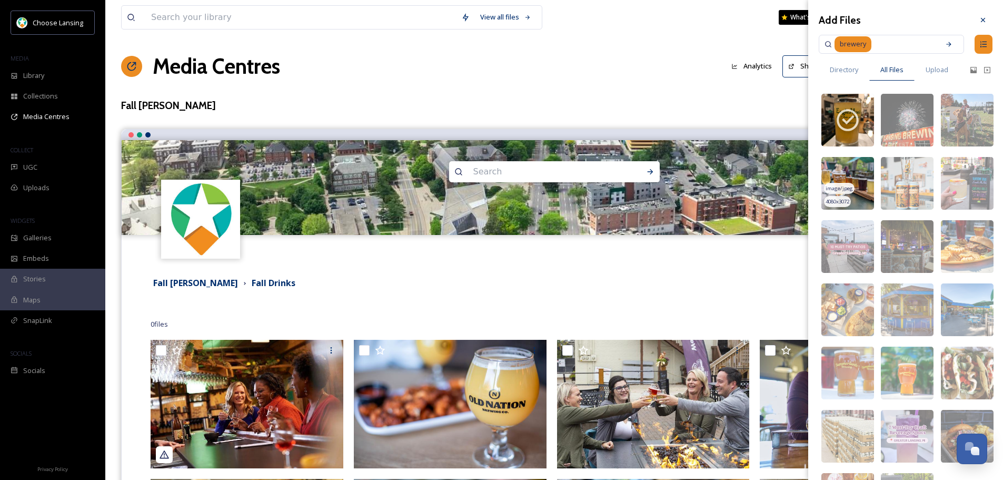
click at [849, 168] on img at bounding box center [847, 183] width 53 height 53
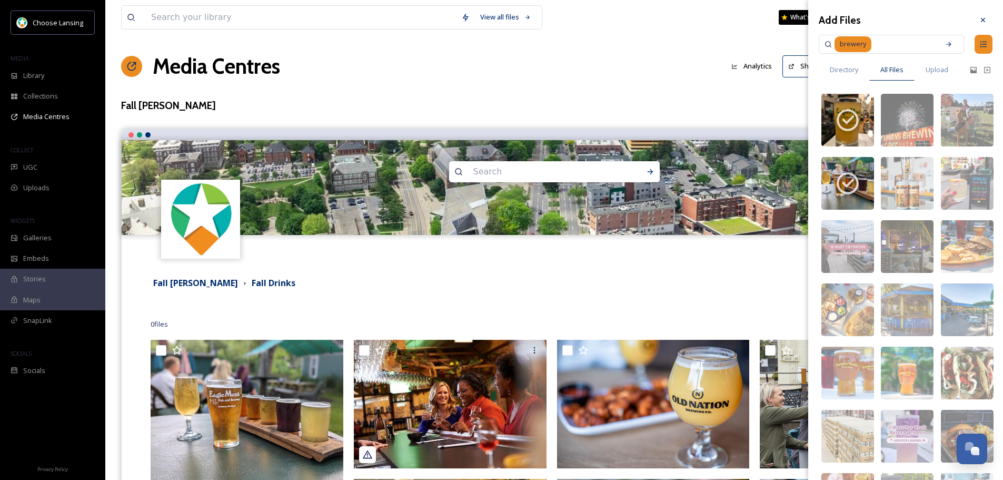
click at [872, 41] on input at bounding box center [903, 44] width 62 height 23
type input "brewing"
click at [945, 45] on icon at bounding box center [948, 44] width 7 height 7
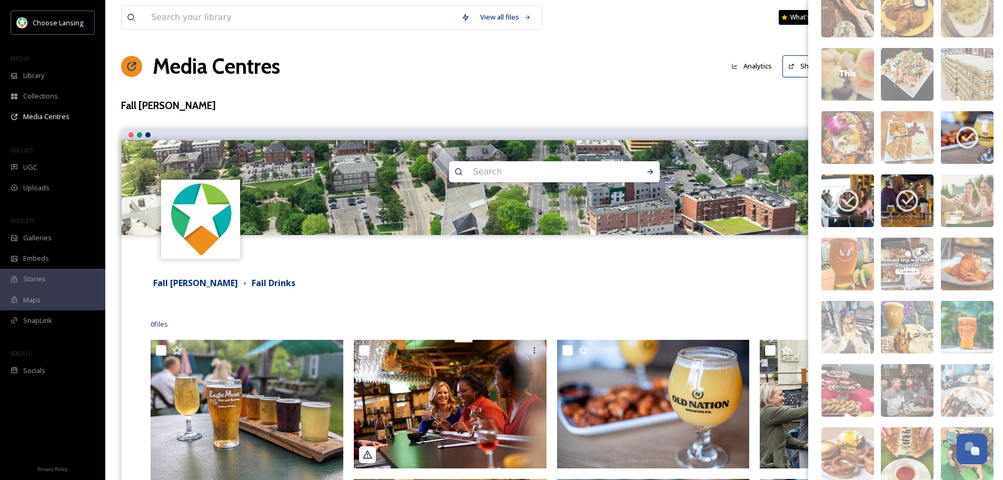
scroll to position [875, 0]
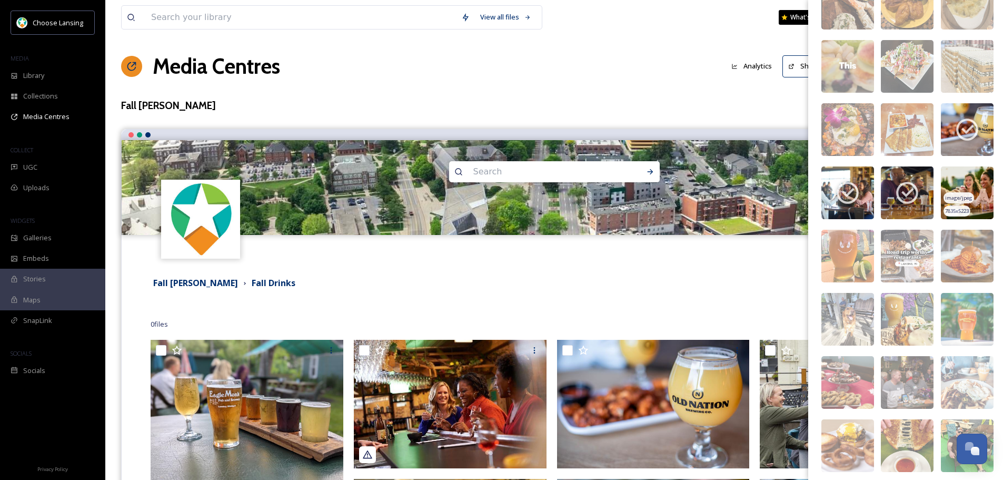
click at [973, 181] on img at bounding box center [967, 192] width 53 height 53
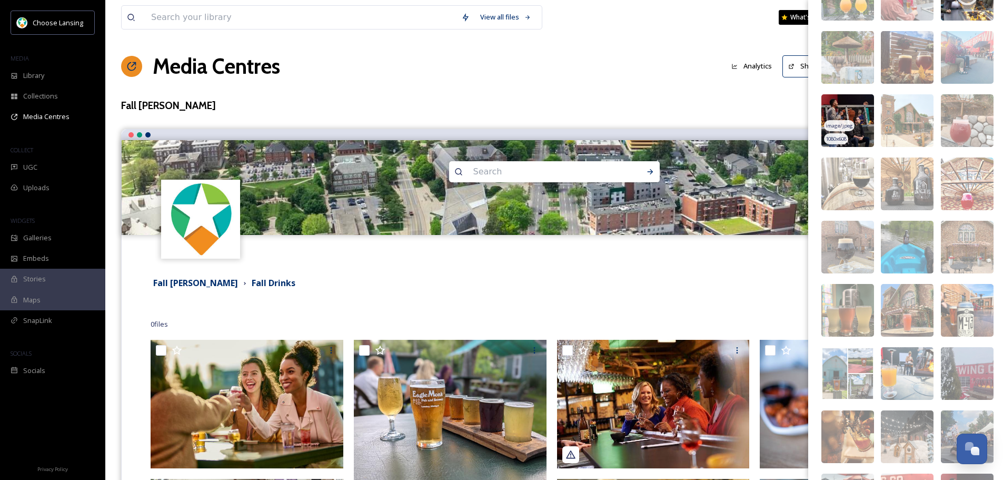
scroll to position [1454, 0]
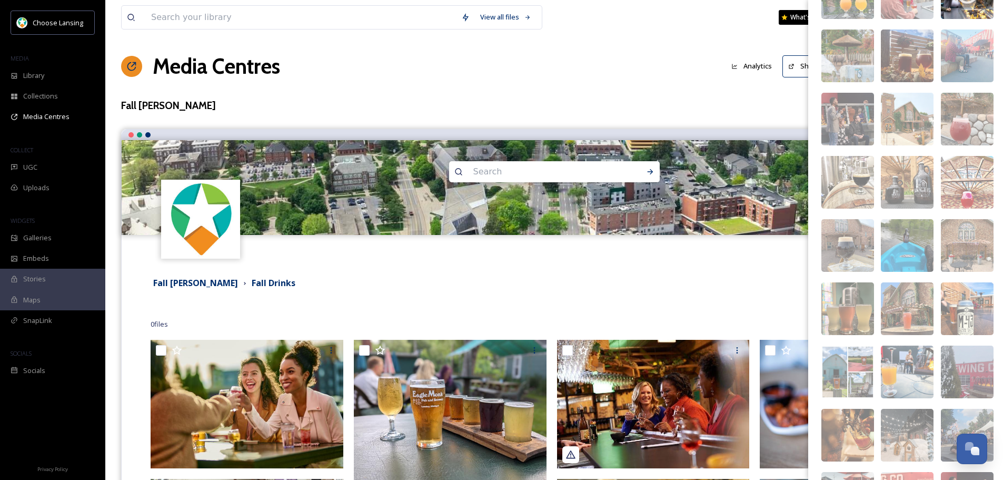
click at [649, 70] on div "Media Centres Analytics Share Customise Settings New" at bounding box center [554, 67] width 866 height 32
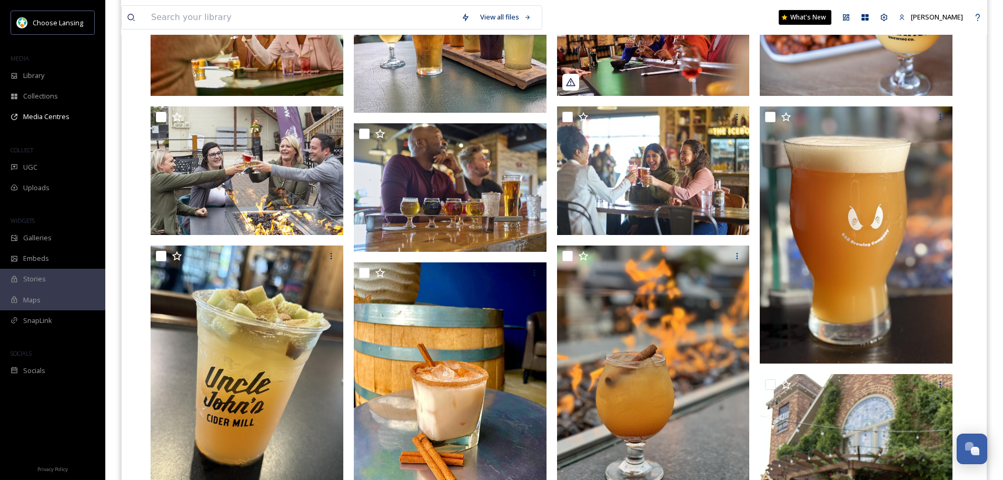
scroll to position [267, 0]
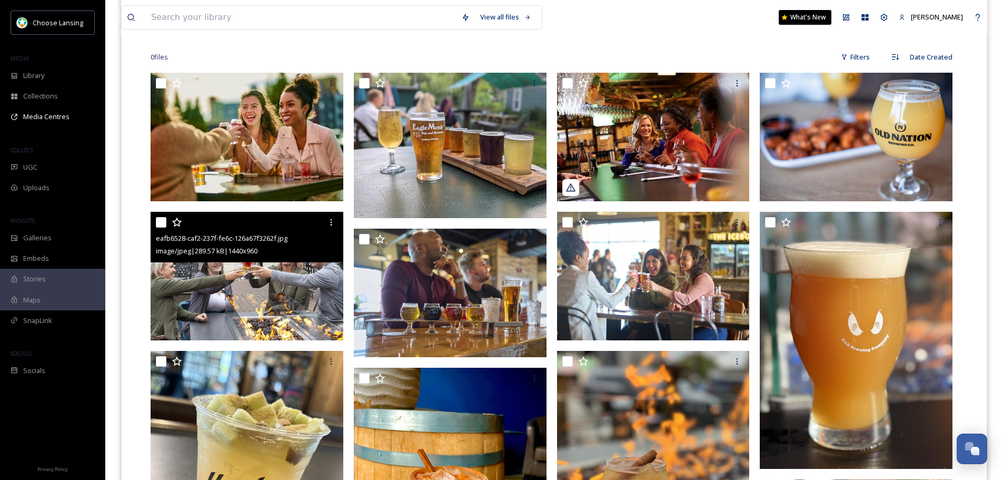
click at [277, 274] on img at bounding box center [247, 276] width 193 height 128
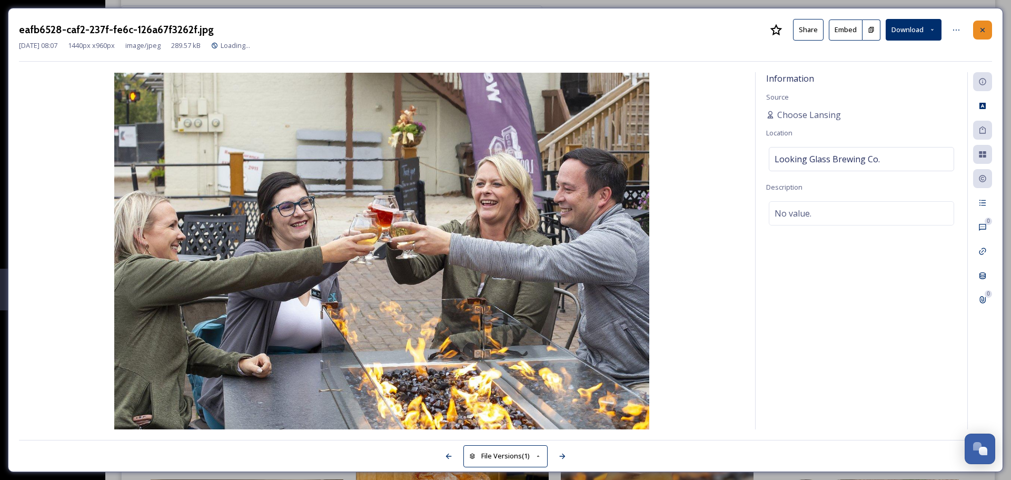
click at [980, 26] on icon at bounding box center [982, 30] width 8 height 8
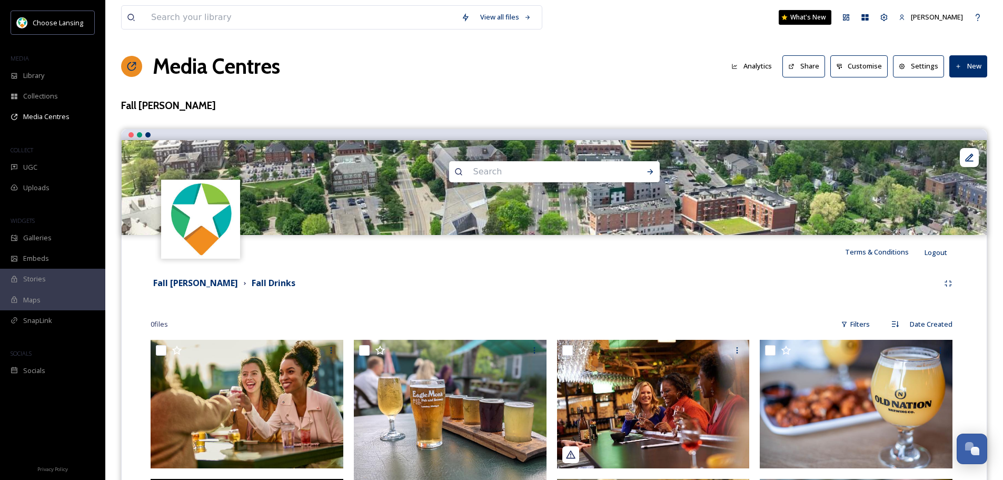
click at [809, 66] on button "Share" at bounding box center [803, 66] width 43 height 22
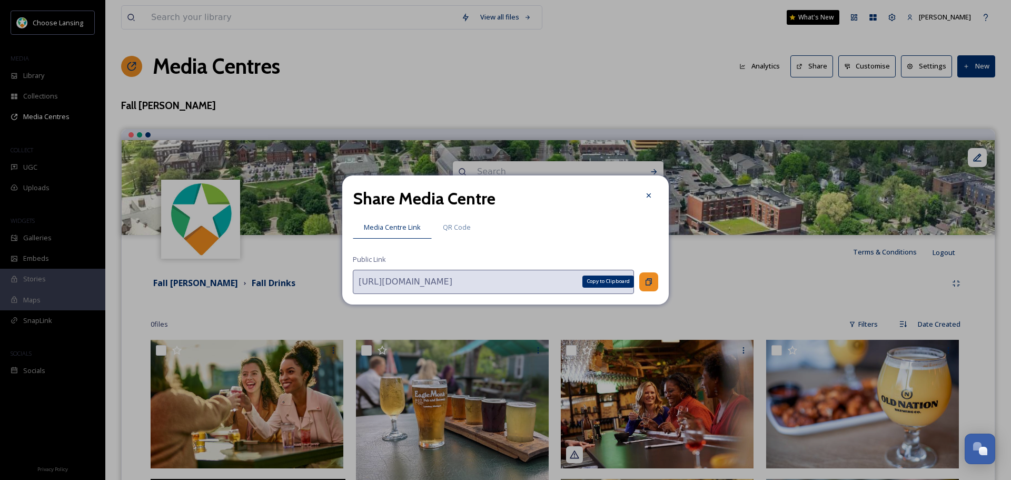
click at [652, 281] on icon at bounding box center [648, 281] width 8 height 8
click at [648, 284] on icon at bounding box center [648, 281] width 8 height 8
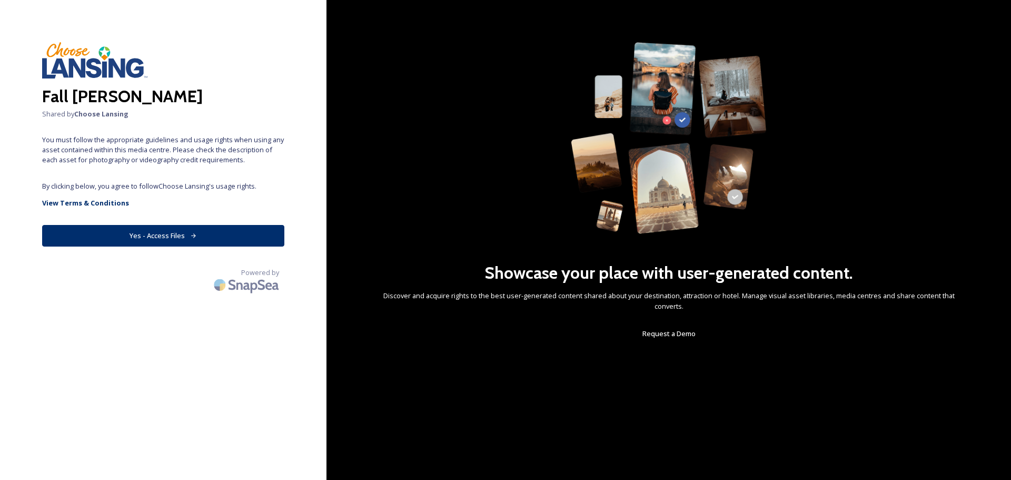
click at [138, 235] on button "Yes - Access Files" at bounding box center [163, 236] width 242 height 22
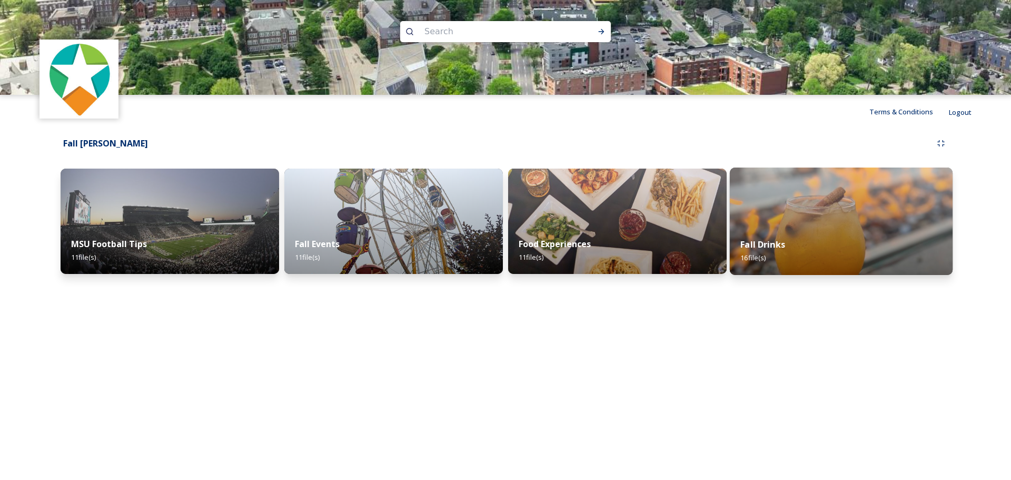
click at [780, 201] on img at bounding box center [841, 220] width 223 height 107
